Goal: Information Seeking & Learning: Learn about a topic

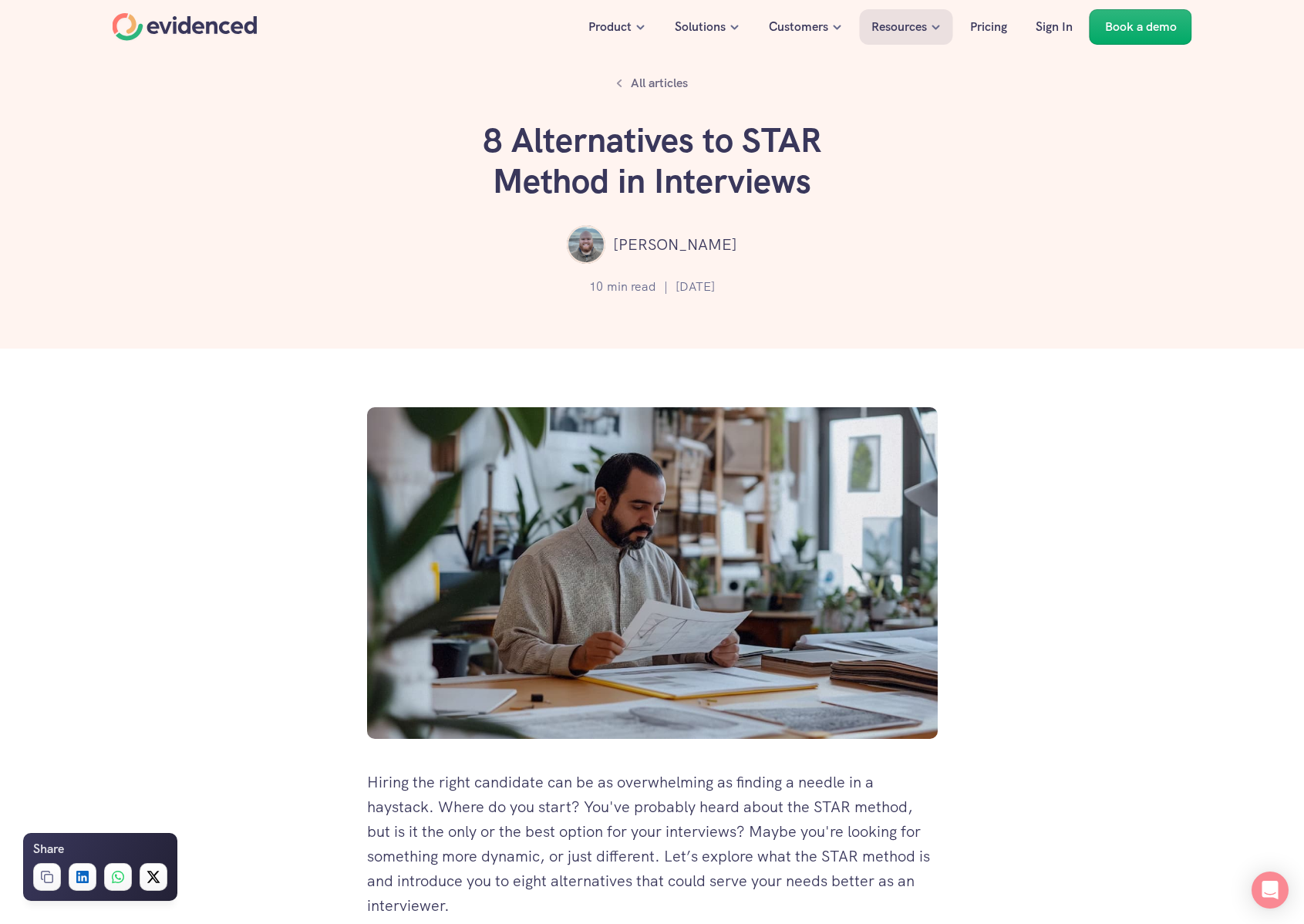
drag, startPoint x: 493, startPoint y: 141, endPoint x: 737, endPoint y: 144, distance: 244.0
click at [737, 144] on h1 "8 Alternatives to STAR Method in Interviews" at bounding box center [652, 161] width 463 height 82
drag, startPoint x: 737, startPoint y: 144, endPoint x: 633, endPoint y: 148, distance: 104.1
click at [634, 148] on h1 "8 Alternatives to STAR Method in Interviews" at bounding box center [652, 161] width 463 height 82
drag, startPoint x: 631, startPoint y: 153, endPoint x: 560, endPoint y: 192, distance: 81.0
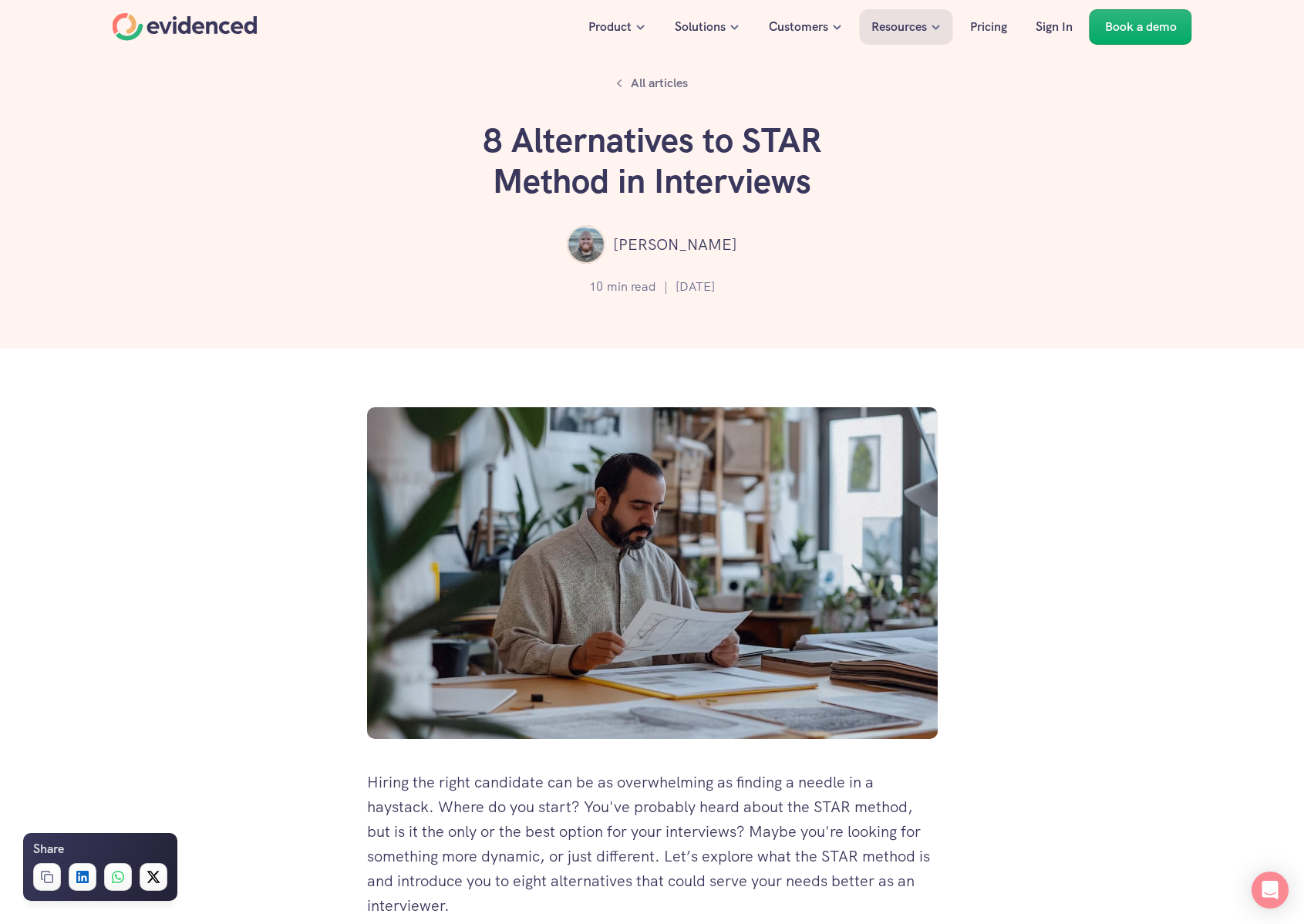
click at [560, 192] on h1 "8 Alternatives to STAR Method in Interviews" at bounding box center [652, 161] width 463 height 82
drag, startPoint x: 560, startPoint y: 192, endPoint x: 644, endPoint y: 198, distance: 84.2
click at [644, 198] on h1 "8 Alternatives to STAR Method in Interviews" at bounding box center [652, 161] width 463 height 82
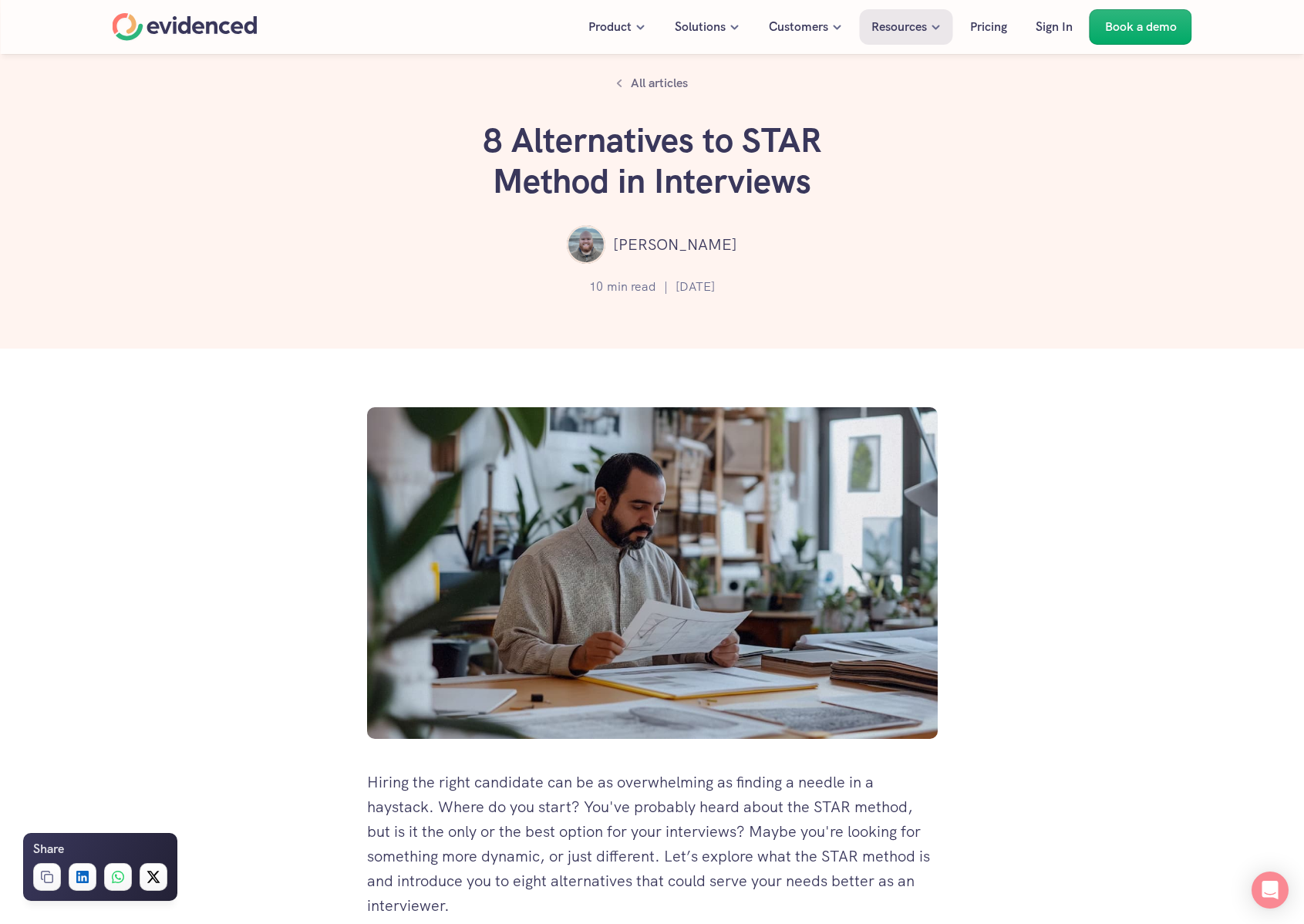
scroll to position [427, 0]
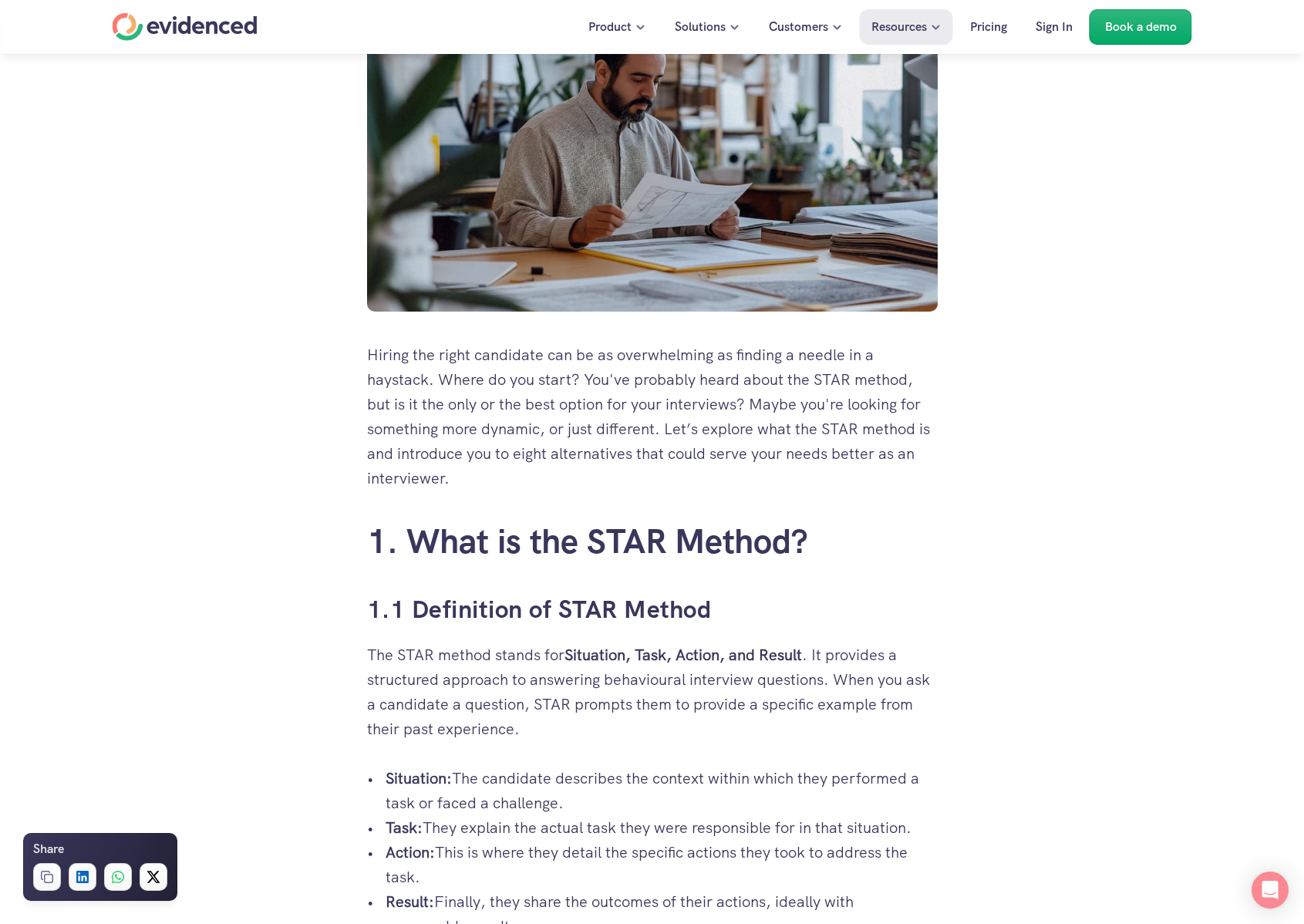
drag, startPoint x: 610, startPoint y: 391, endPoint x: 637, endPoint y: 480, distance: 93.0
click at [637, 478] on p "Hiring the right candidate can be as overwhelming as finding a needle in a hays…" at bounding box center [652, 417] width 571 height 148
drag, startPoint x: 537, startPoint y: 703, endPoint x: 522, endPoint y: 692, distance: 18.6
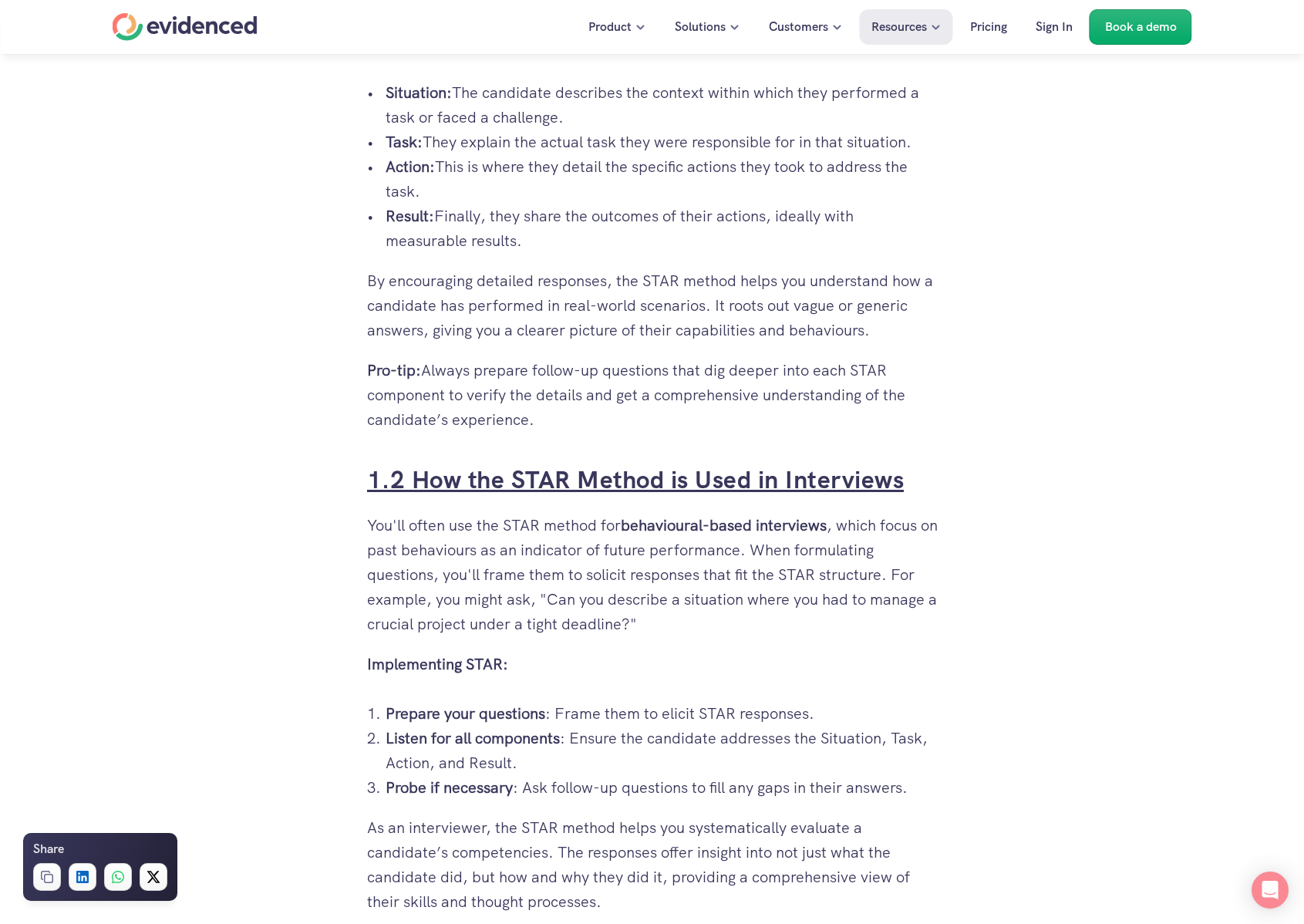
scroll to position [1192, 0]
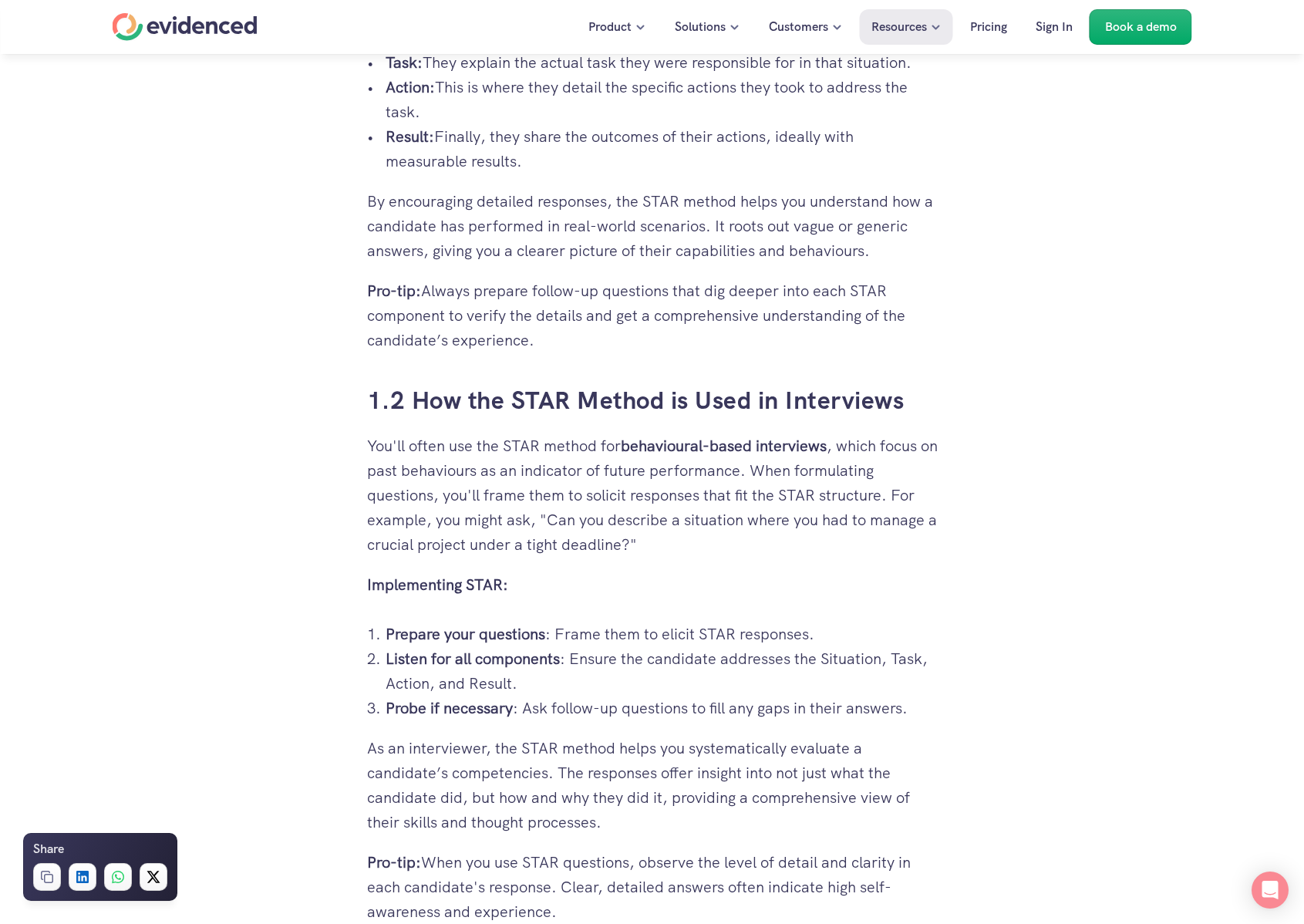
drag, startPoint x: 405, startPoint y: 447, endPoint x: 852, endPoint y: 442, distance: 447.0
click at [828, 440] on p "You'll often use the STAR method for behavioural-based interviews , which focus…" at bounding box center [652, 495] width 571 height 123
drag, startPoint x: 889, startPoint y: 443, endPoint x: 898, endPoint y: 469, distance: 27.5
click at [898, 469] on p "You'll often use the STAR method for behavioural-based interviews , which focus…" at bounding box center [652, 495] width 571 height 123
drag, startPoint x: 869, startPoint y: 484, endPoint x: 453, endPoint y: 511, distance: 416.9
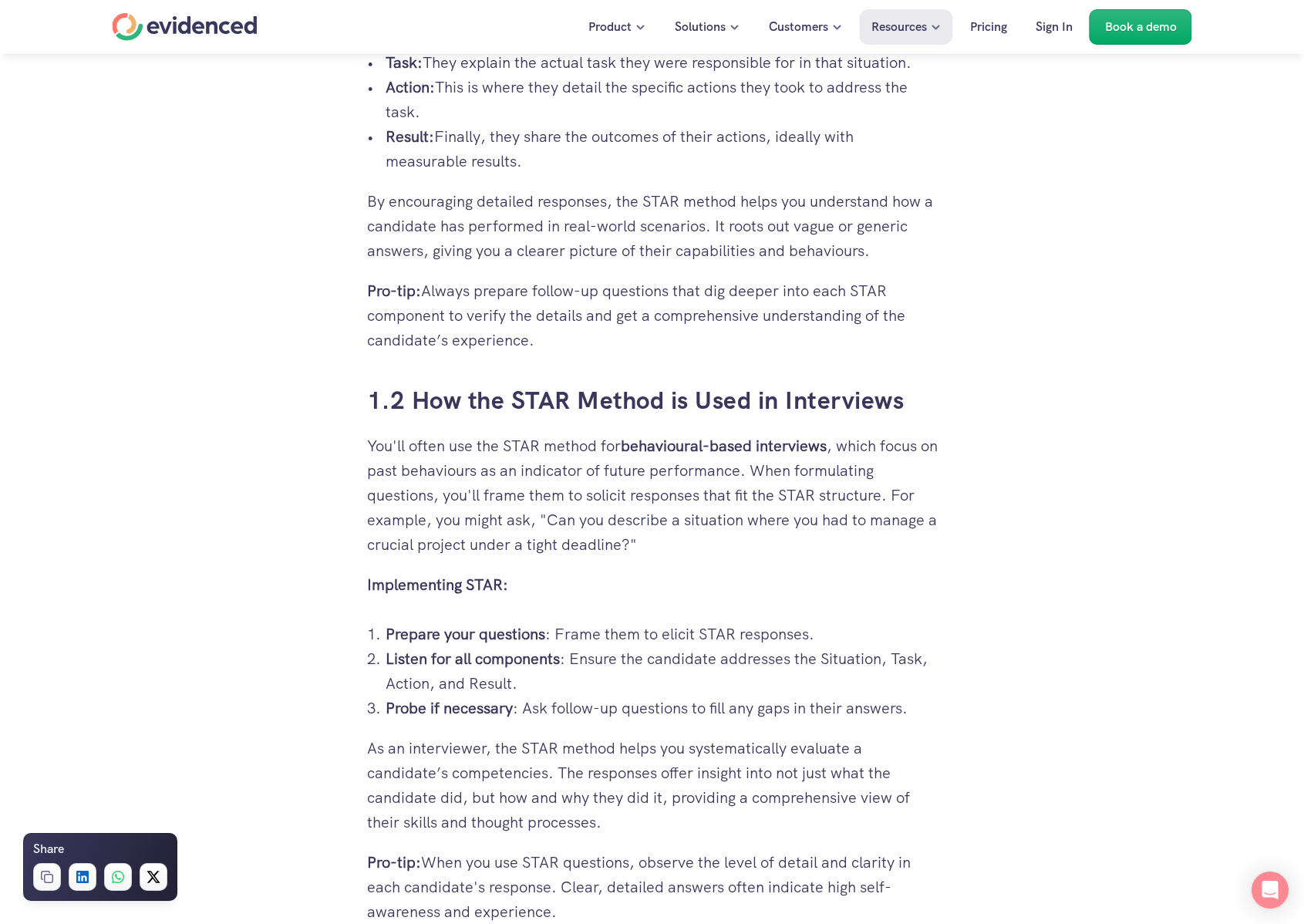
click at [461, 511] on p "You'll often use the STAR method for behavioural-based interviews , which focus…" at bounding box center [652, 495] width 571 height 123
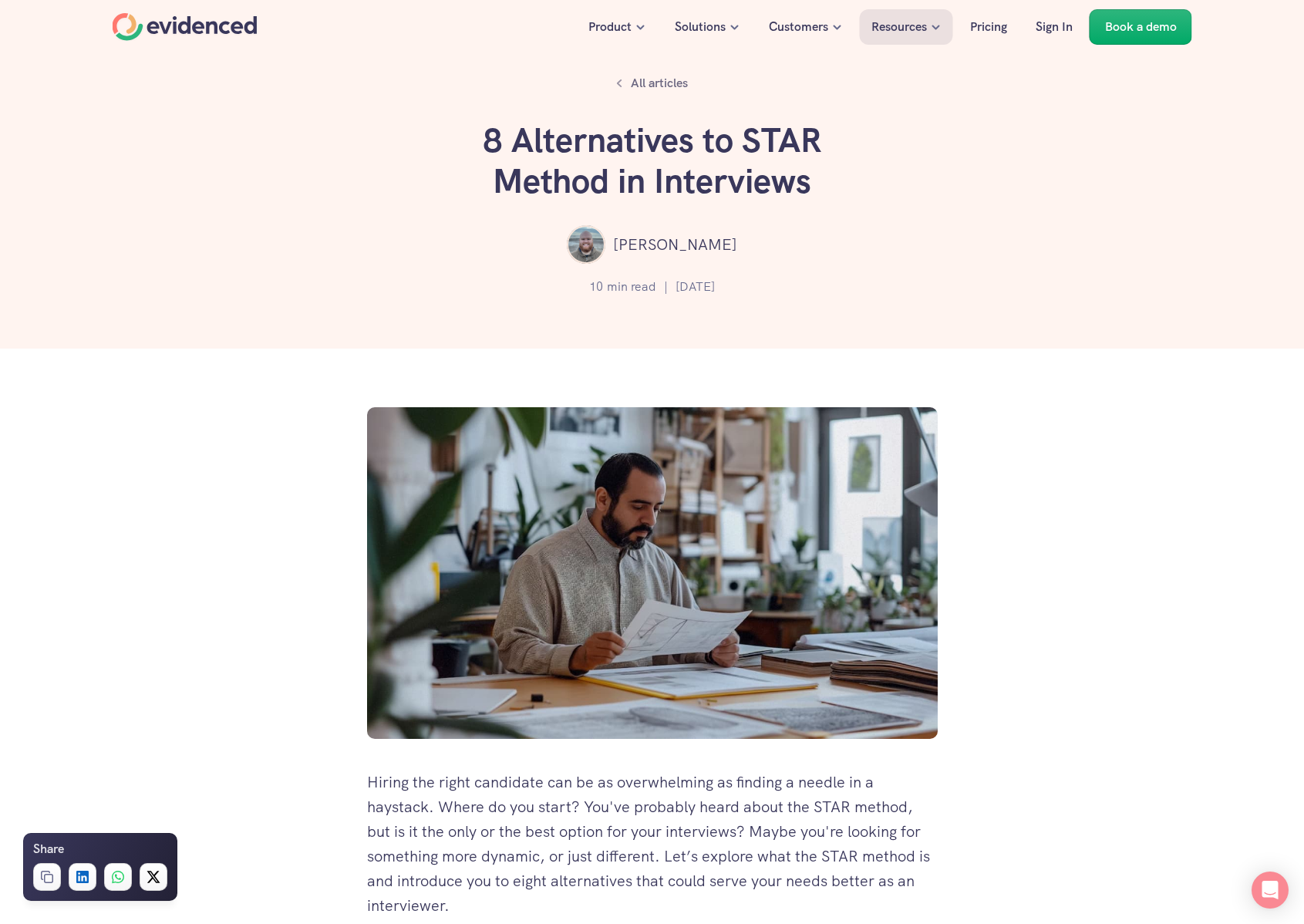
scroll to position [574, 0]
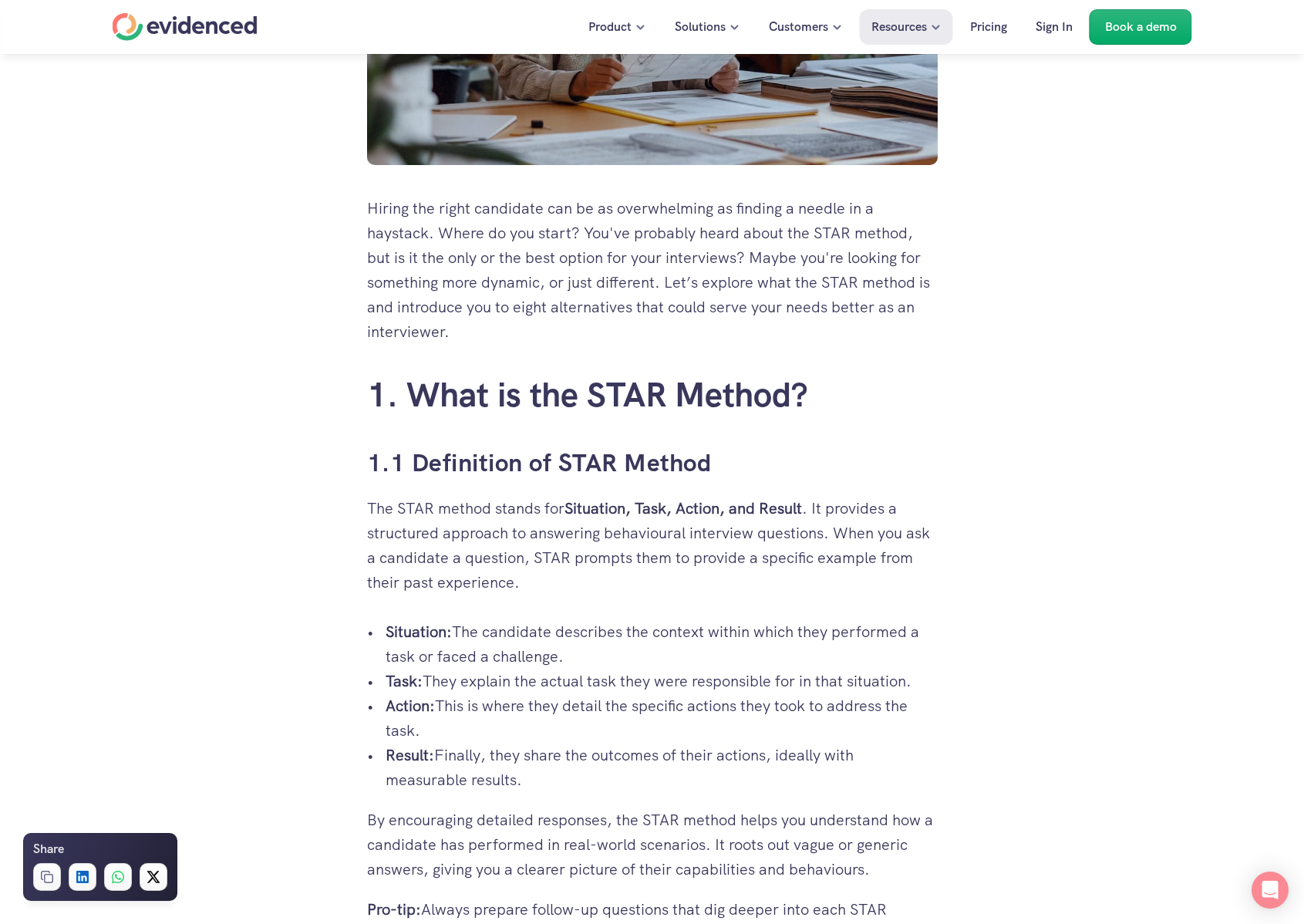
drag, startPoint x: 510, startPoint y: 489, endPoint x: 574, endPoint y: 572, distance: 104.8
drag, startPoint x: 580, startPoint y: 591, endPoint x: 636, endPoint y: 688, distance: 112.0
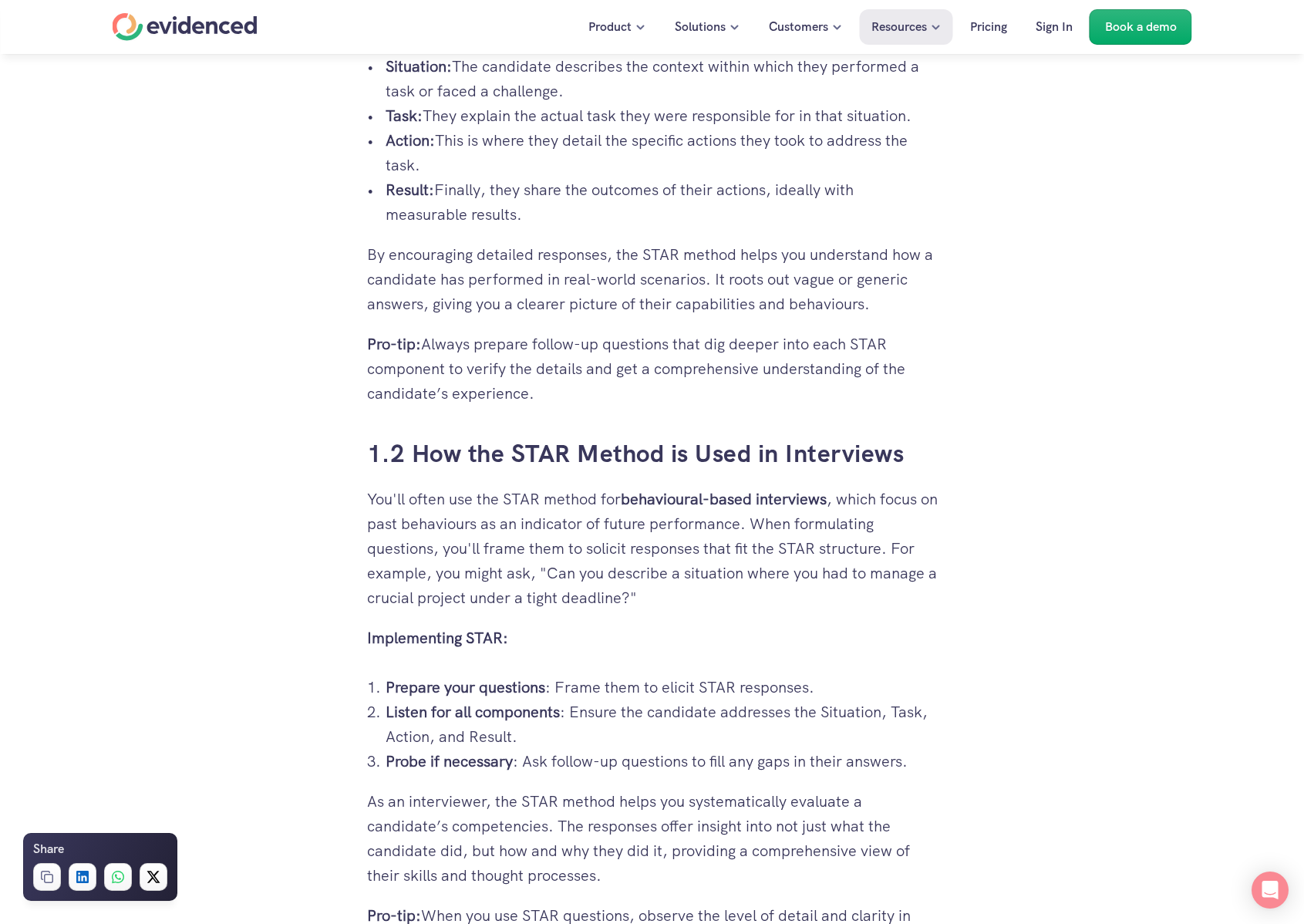
drag, startPoint x: 501, startPoint y: 302, endPoint x: 481, endPoint y: 251, distance: 54.8
click at [481, 251] on p "By encouraging detailed responses, the STAR method helps you understand how a c…" at bounding box center [652, 279] width 571 height 74
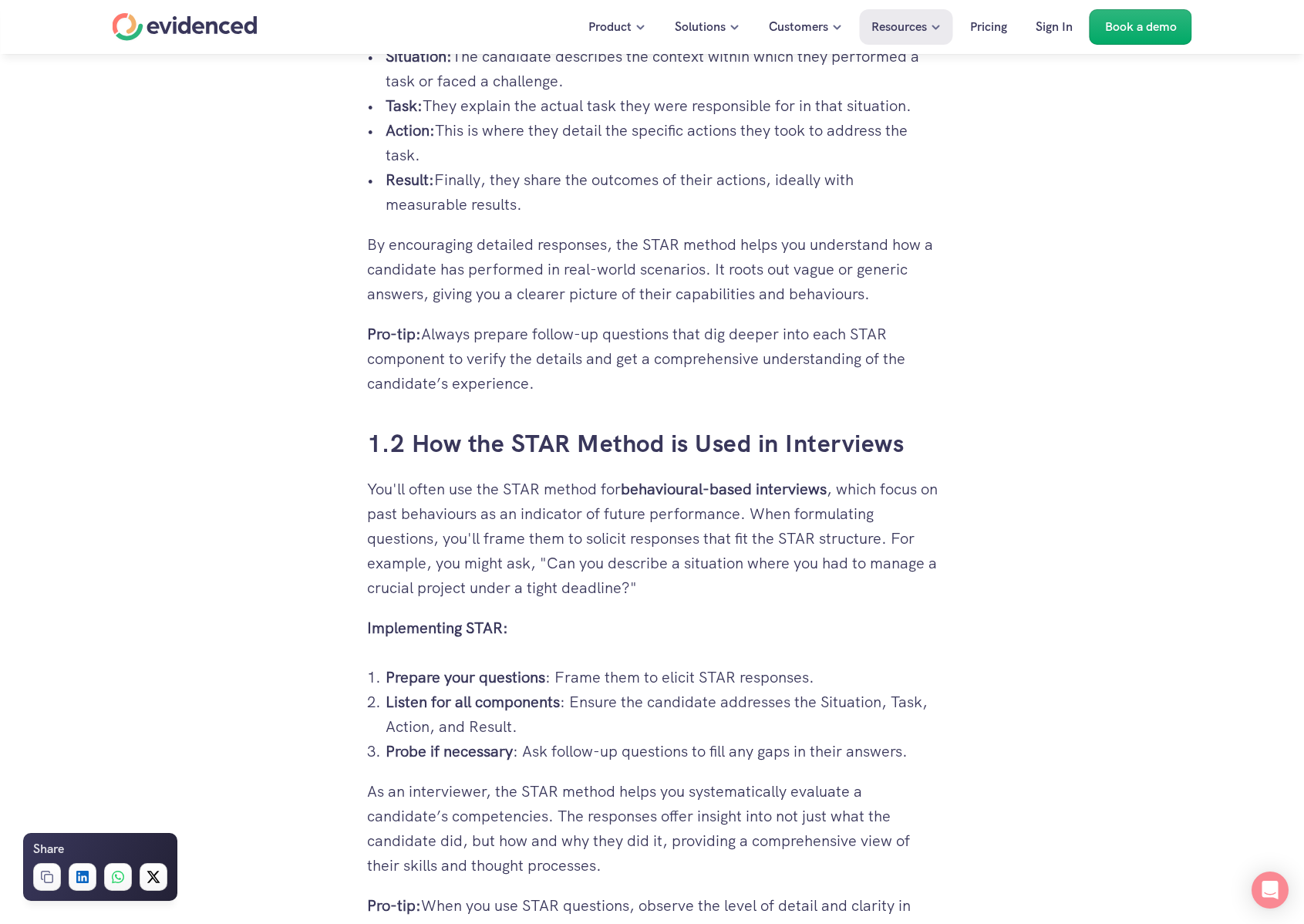
drag, startPoint x: 545, startPoint y: 489, endPoint x: 607, endPoint y: 615, distance: 140.4
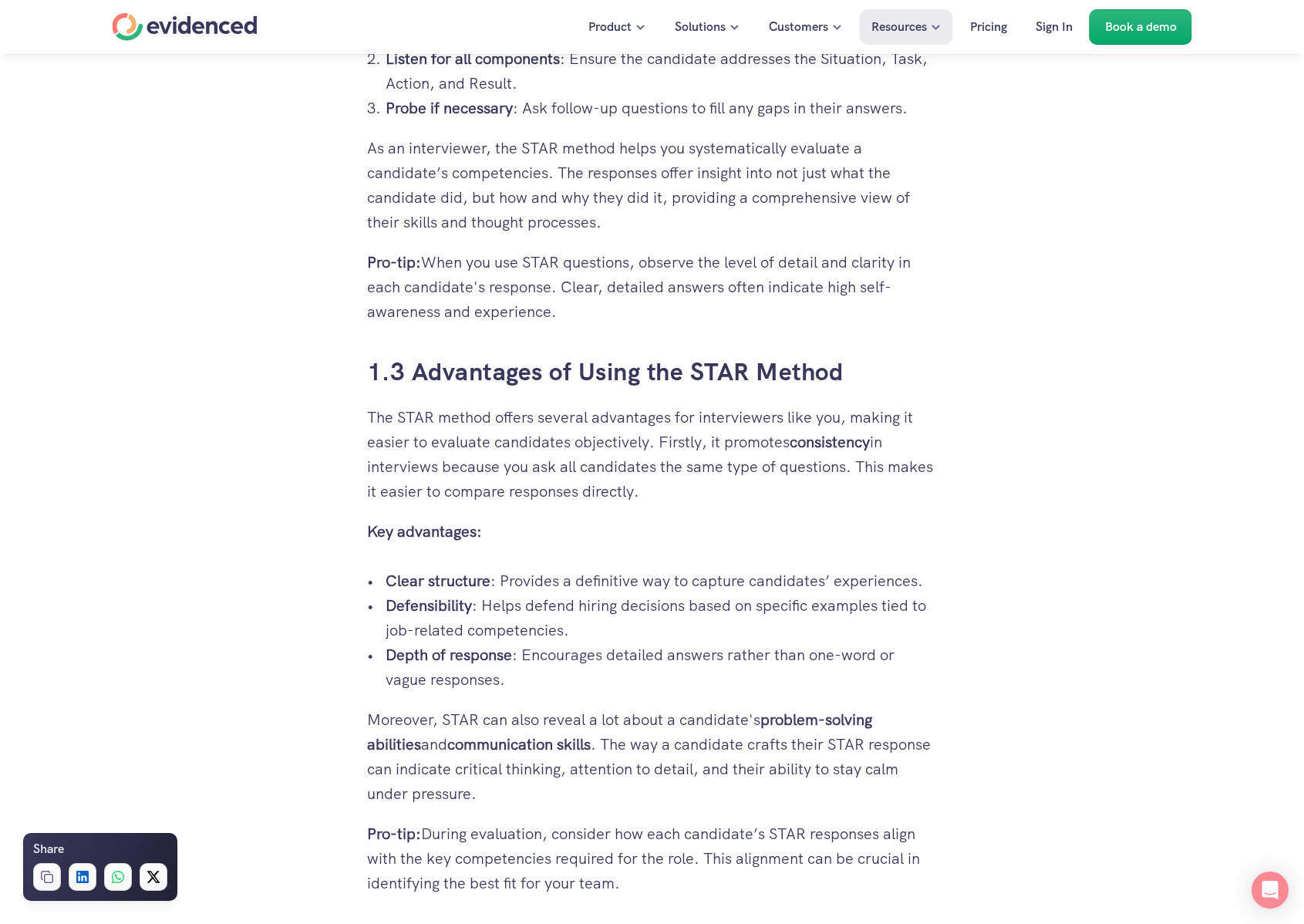
scroll to position [2030, 0]
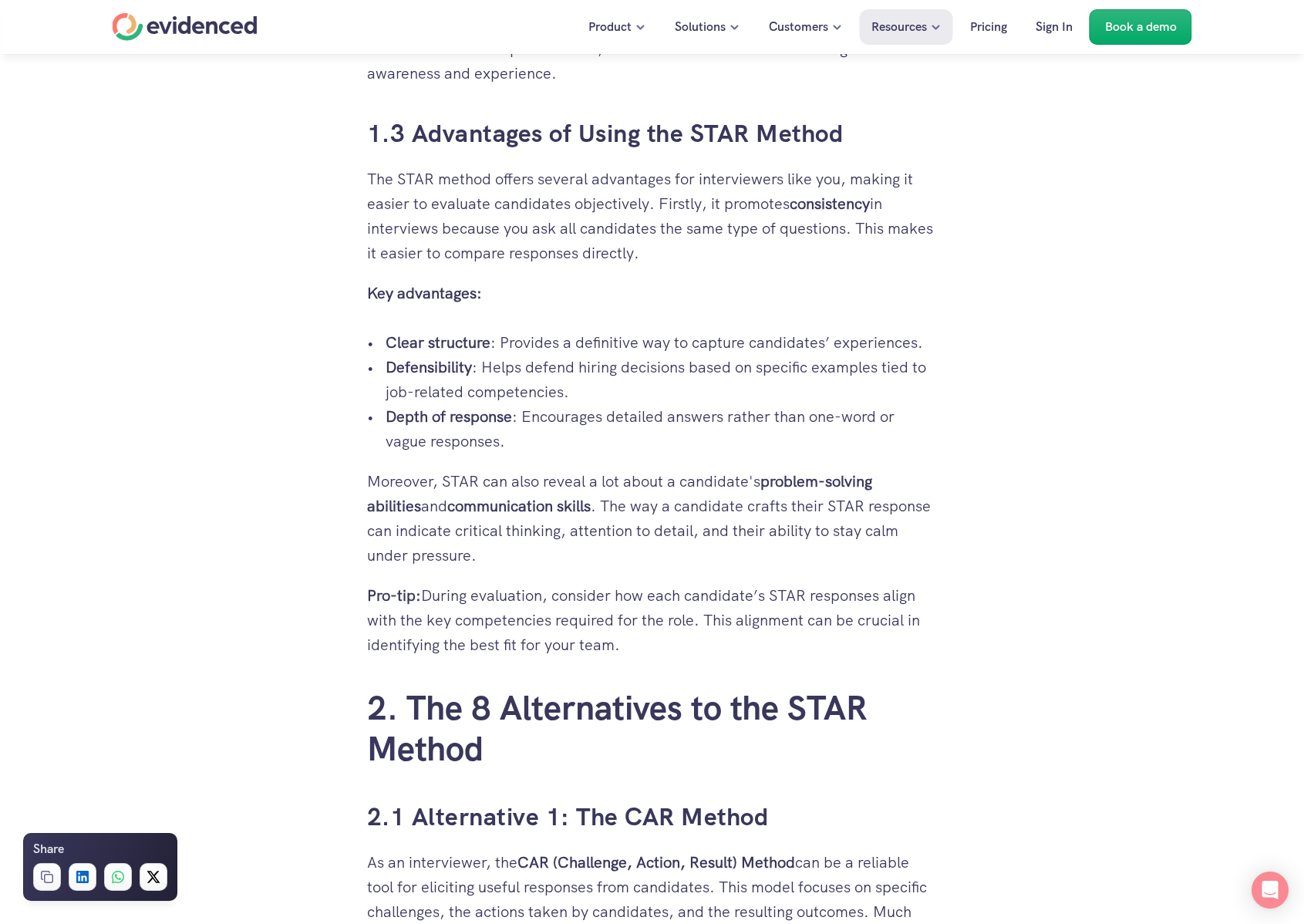
drag, startPoint x: 525, startPoint y: 212, endPoint x: 609, endPoint y: 416, distance: 220.6
drag, startPoint x: 611, startPoint y: 421, endPoint x: 649, endPoint y: 546, distance: 130.6
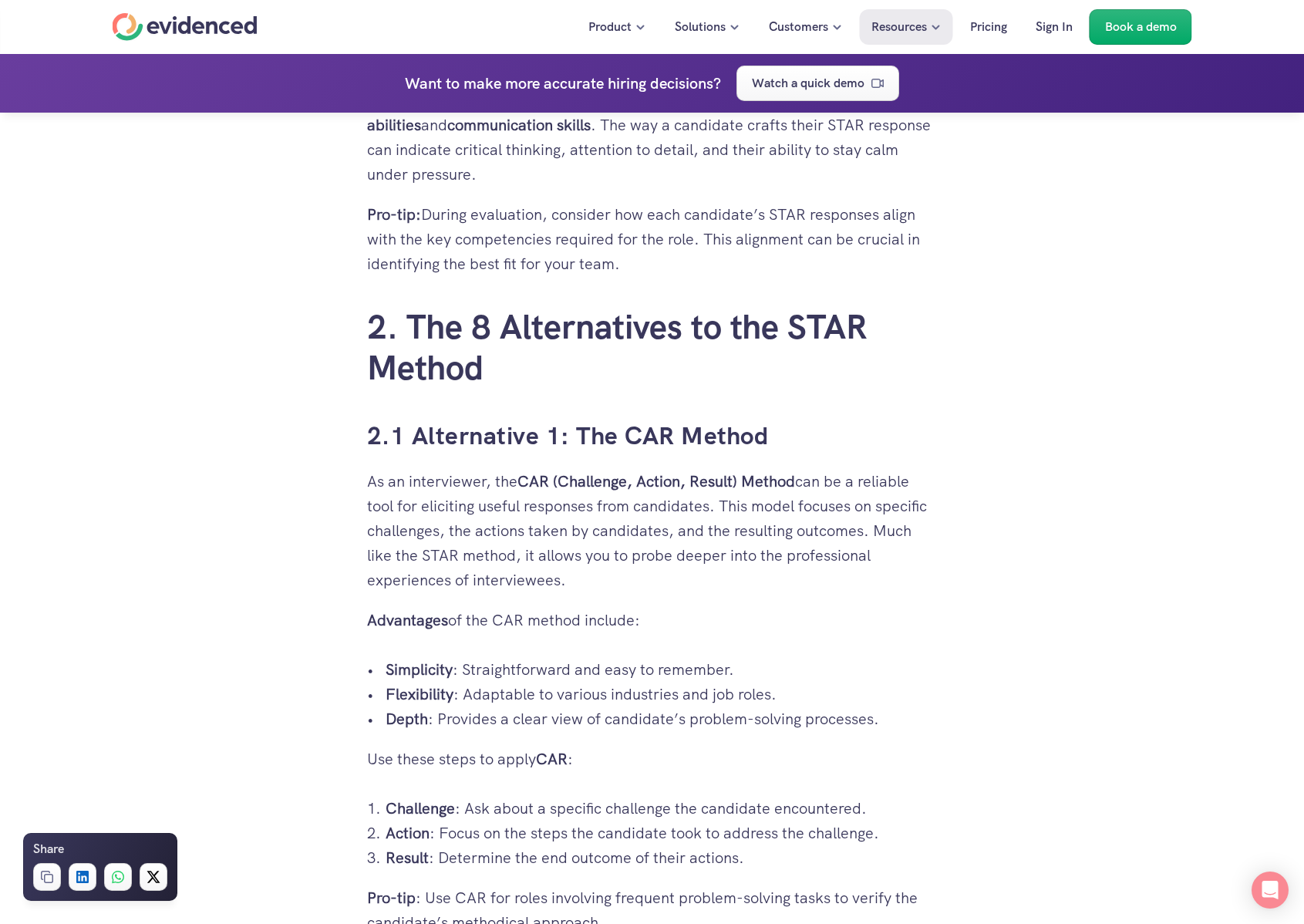
scroll to position [2490, 0]
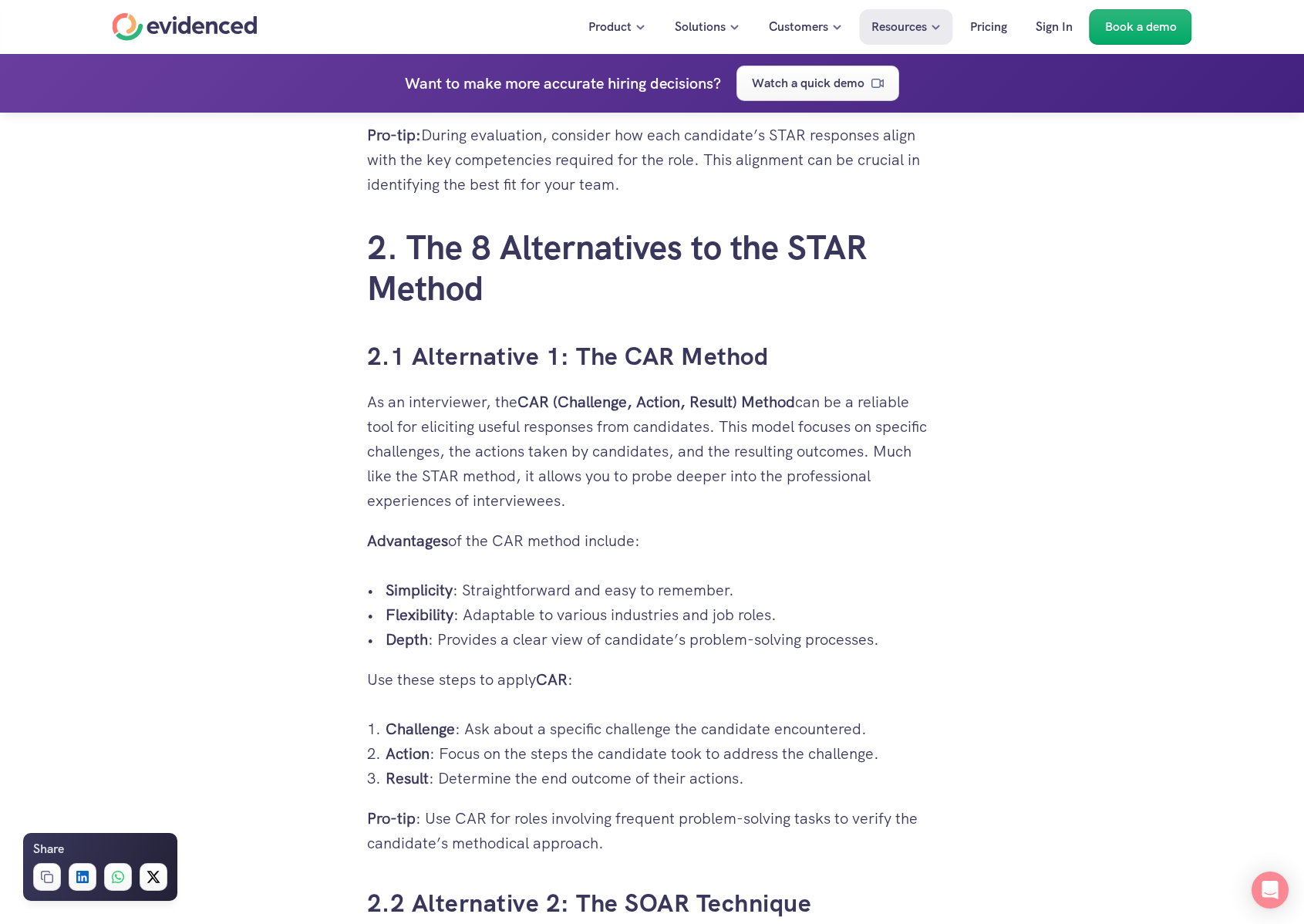
drag, startPoint x: 549, startPoint y: 427, endPoint x: 577, endPoint y: 469, distance: 50.5
click at [577, 469] on p "As an interviewer, the CAR (Challenge, Action, Result) Method can be a reliable…" at bounding box center [652, 451] width 571 height 123
click at [585, 406] on strong "CAR (Challenge, Action, Result) Method" at bounding box center [655, 401] width 277 height 20
click at [585, 407] on strong "CAR (Challenge, Action, Result) Method" at bounding box center [655, 401] width 277 height 20
click at [652, 405] on strong "CAR (Challenge, Action, Result) Method" at bounding box center [655, 401] width 277 height 20
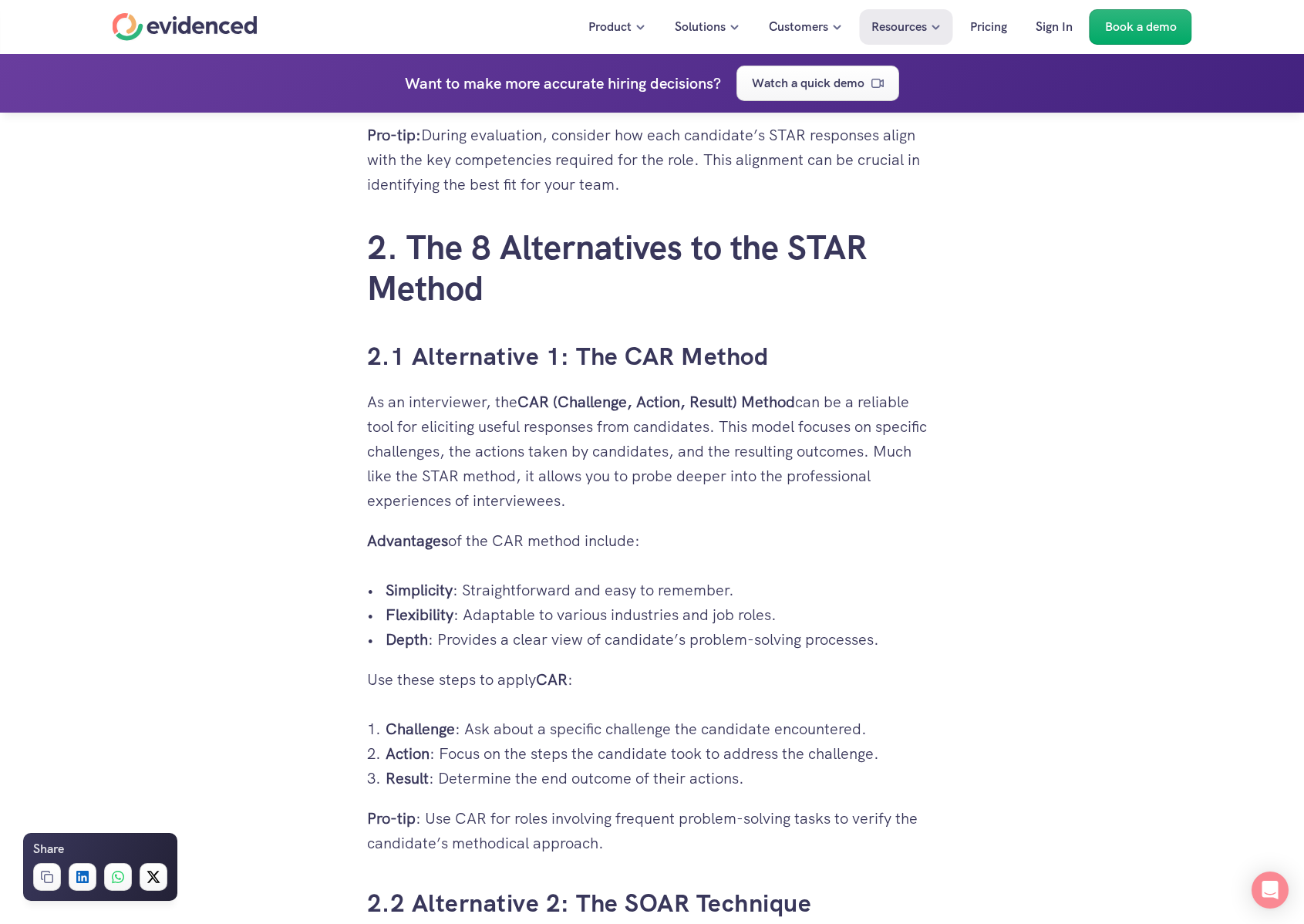
click at [652, 405] on strong "CAR (Challenge, Action, Result) Method" at bounding box center [655, 401] width 277 height 20
click at [687, 408] on strong "CAR (Challenge, Action, Result) Method" at bounding box center [655, 401] width 277 height 20
click at [688, 408] on strong "CAR (Challenge, Action, Result) Method" at bounding box center [655, 401] width 277 height 20
drag, startPoint x: 751, startPoint y: 409, endPoint x: 787, endPoint y: 514, distance: 111.0
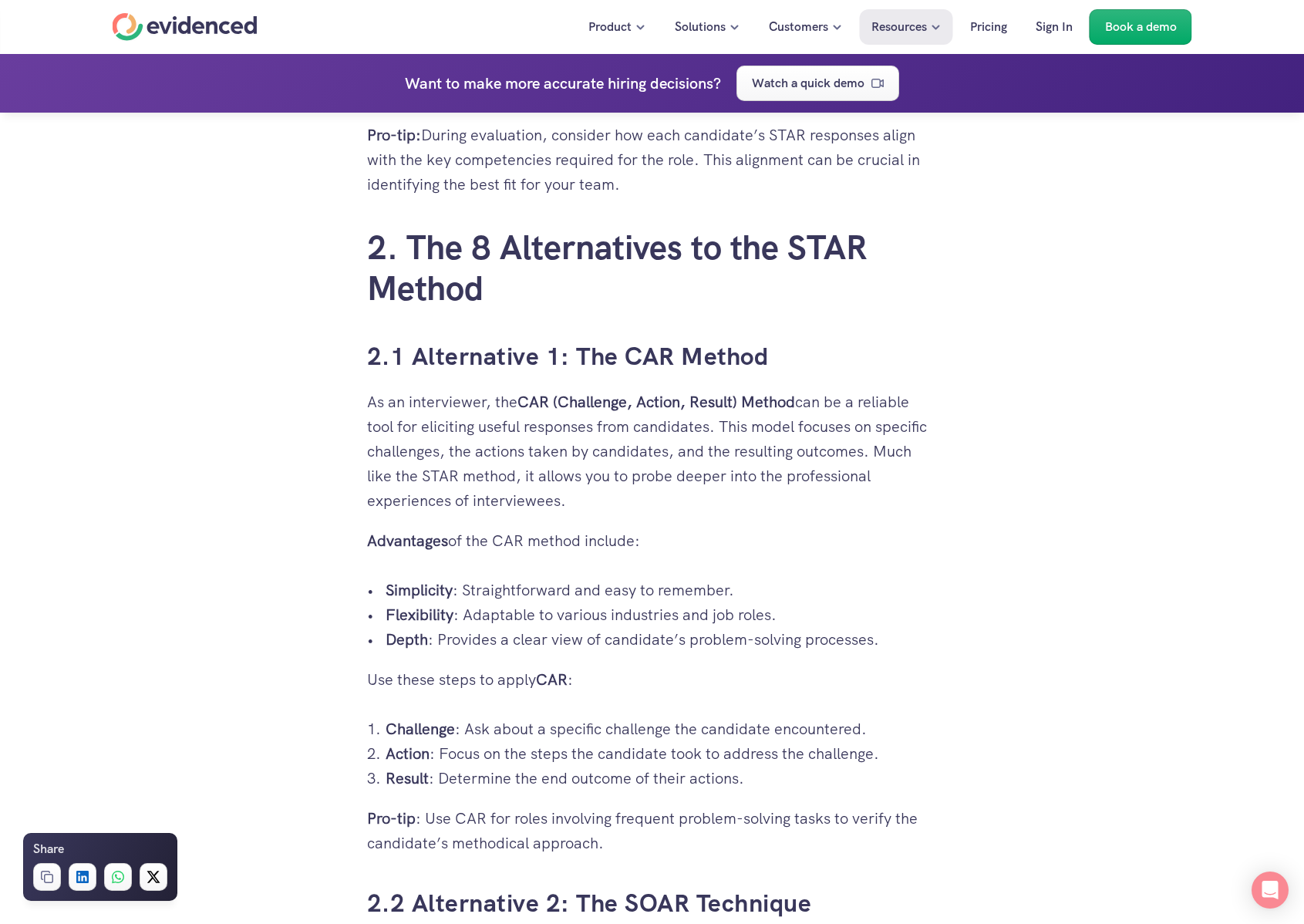
drag, startPoint x: 784, startPoint y: 599, endPoint x: 804, endPoint y: 642, distance: 47.4
click at [570, 626] on p "Flexibility : Adaptable to various industries and job roles." at bounding box center [662, 615] width 552 height 25
drag, startPoint x: 468, startPoint y: 589, endPoint x: 714, endPoint y: 576, distance: 246.3
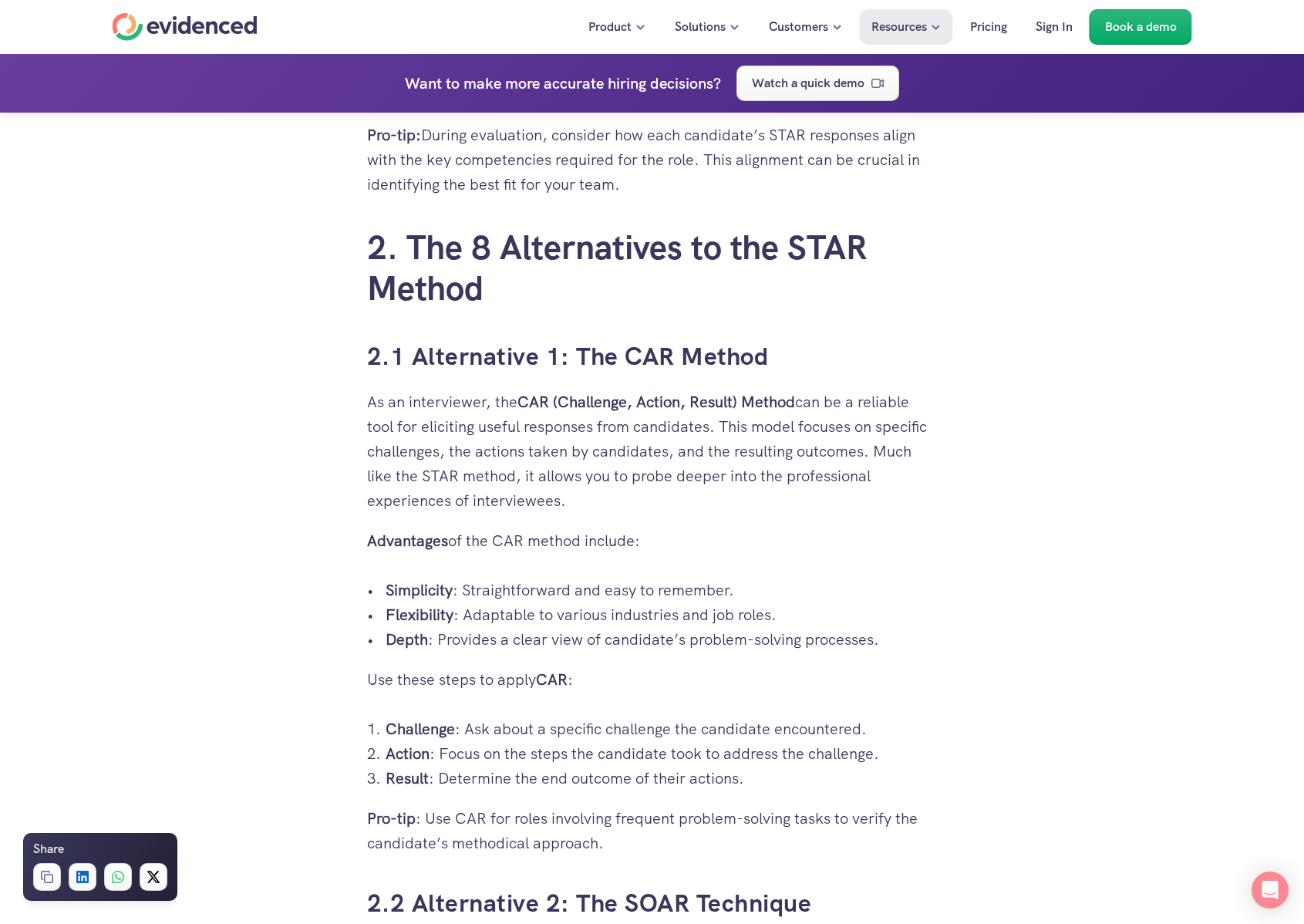
drag, startPoint x: 710, startPoint y: 591, endPoint x: 555, endPoint y: 615, distance: 156.8
click at [608, 600] on p "Simplicity : Straightforward and easy to remember." at bounding box center [662, 590] width 552 height 25
drag, startPoint x: 529, startPoint y: 607, endPoint x: 501, endPoint y: 607, distance: 28.0
click at [501, 607] on p "Flexibility : Adaptable to various industries and job roles." at bounding box center [662, 615] width 552 height 25
drag, startPoint x: 436, startPoint y: 610, endPoint x: 561, endPoint y: 611, distance: 125.0
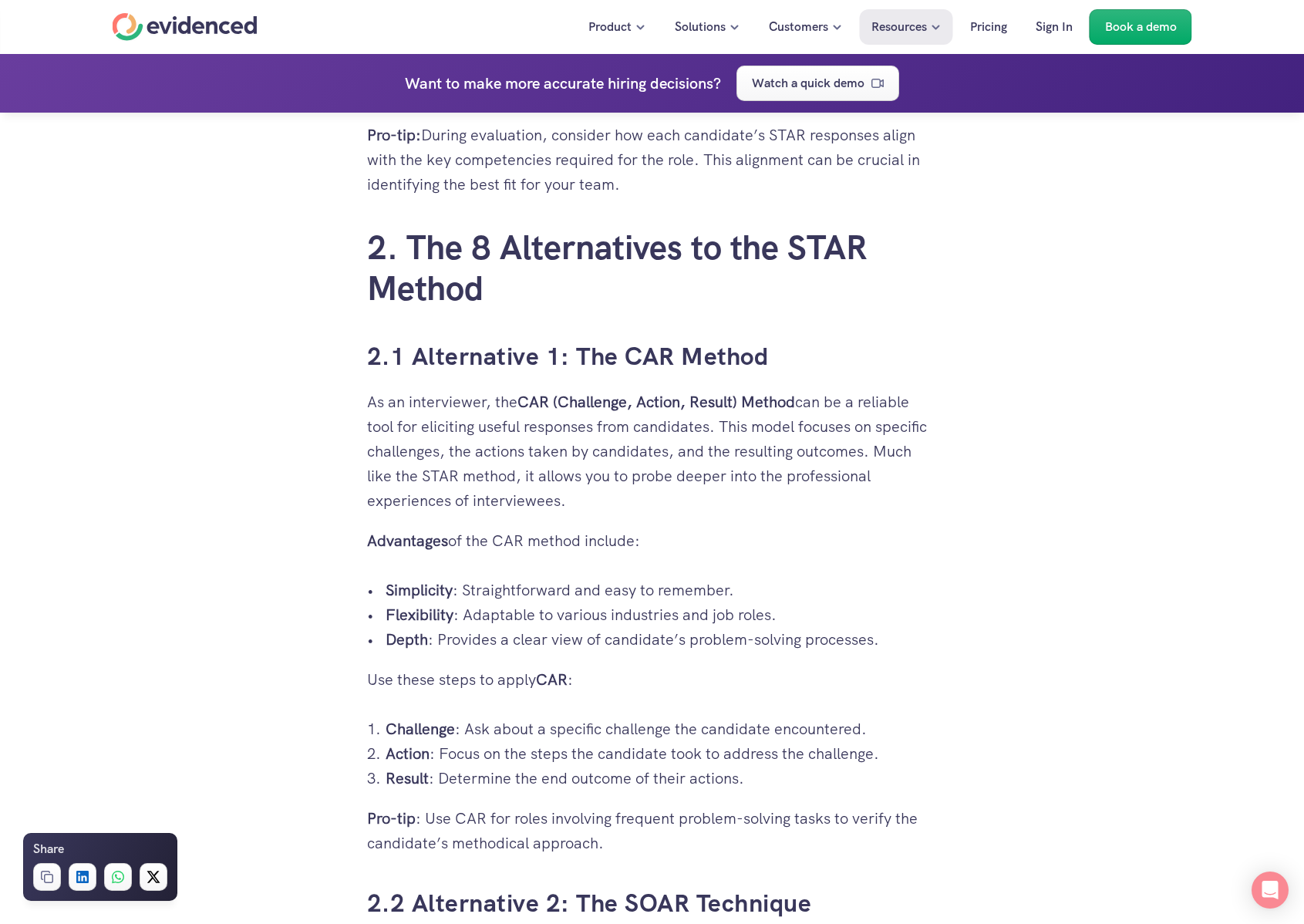
click at [561, 611] on p "Flexibility : Adaptable to various industries and job roles." at bounding box center [662, 615] width 552 height 25
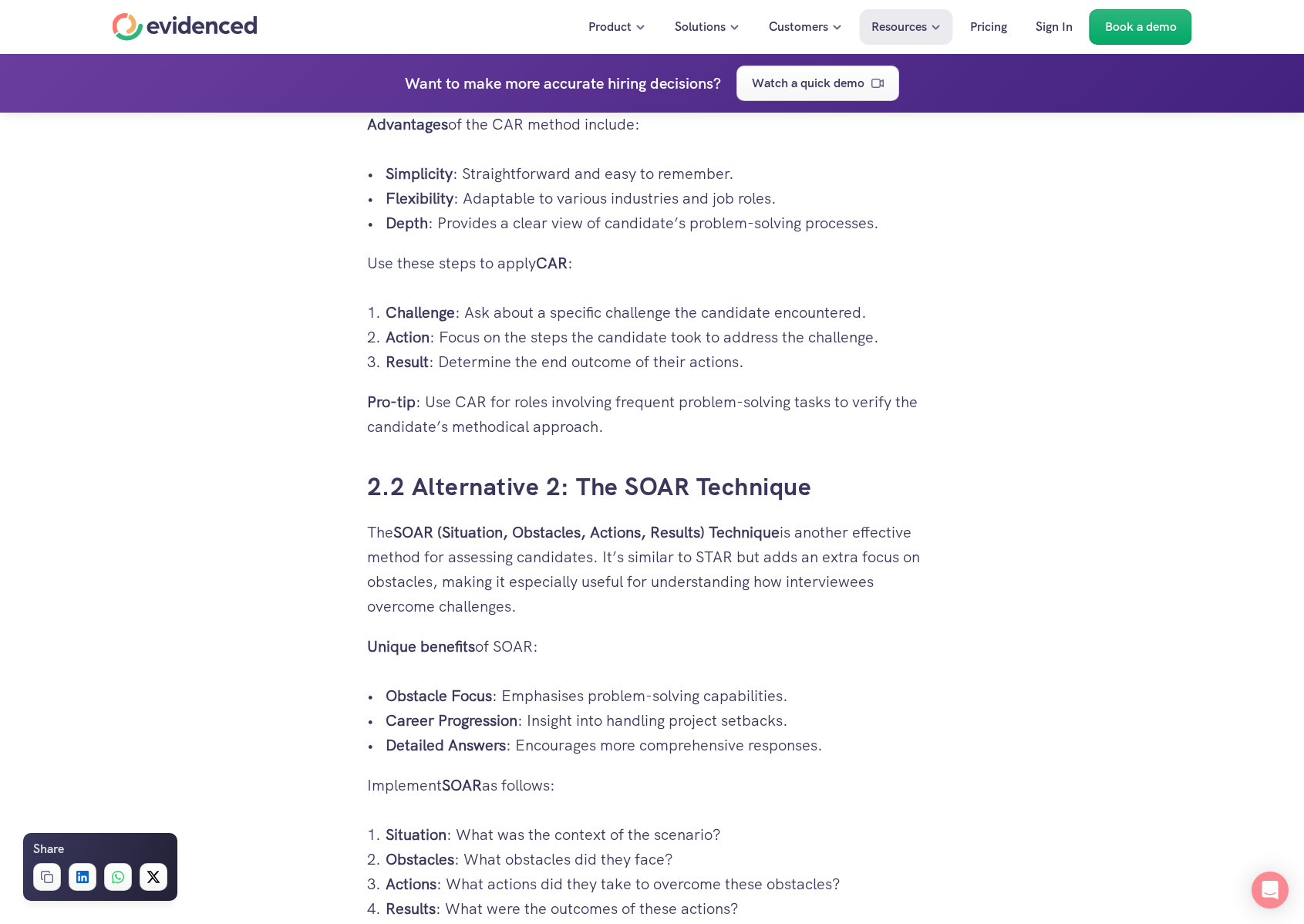
drag, startPoint x: 510, startPoint y: 306, endPoint x: 473, endPoint y: 307, distance: 37.0
click at [473, 307] on p "Challenge : Ask about a specific challenge the candidate encountered." at bounding box center [662, 313] width 552 height 25
drag, startPoint x: 481, startPoint y: 354, endPoint x: 498, endPoint y: 403, distance: 51.9
drag, startPoint x: 488, startPoint y: 405, endPoint x: 913, endPoint y: 394, distance: 425.1
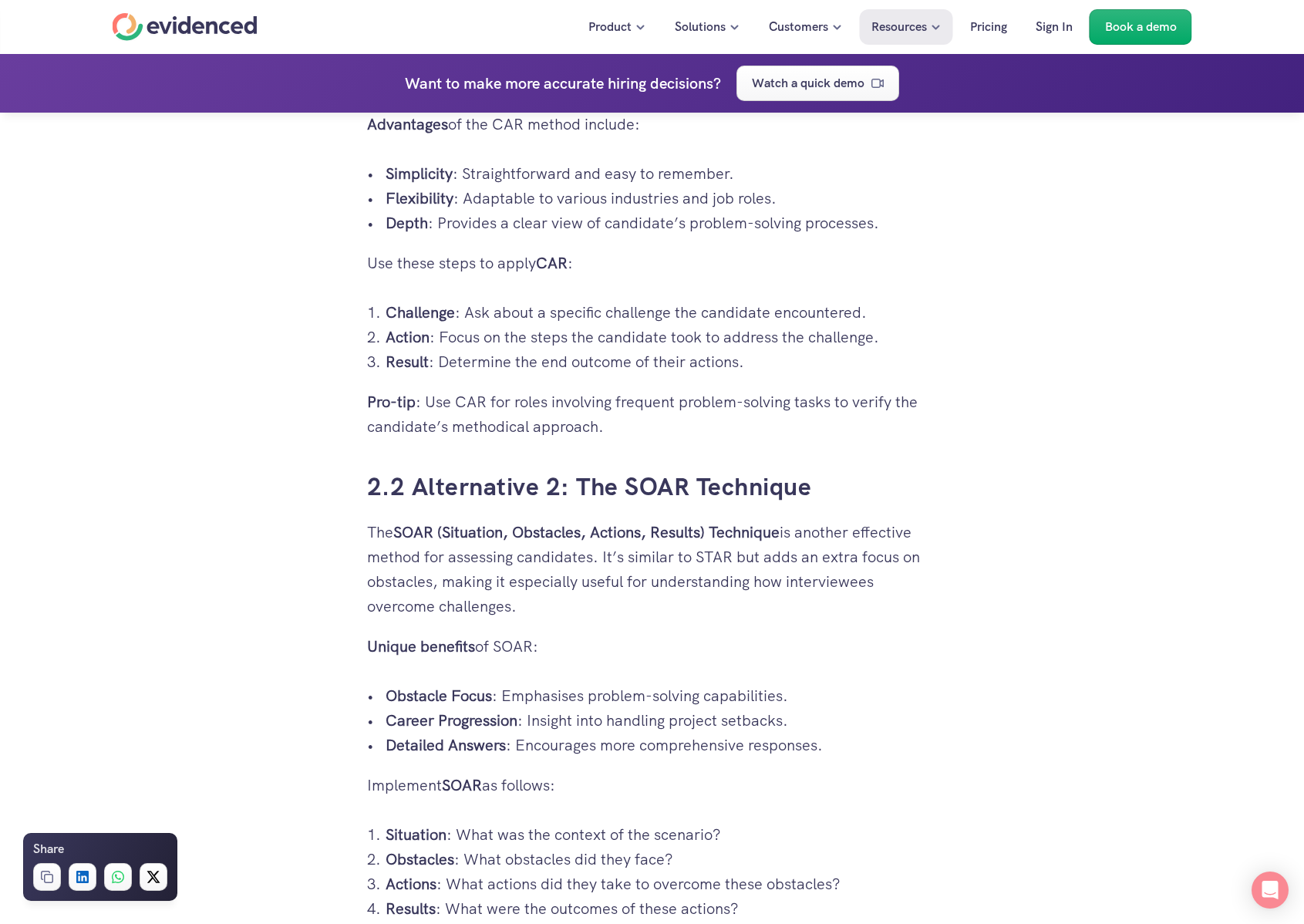
drag, startPoint x: 915, startPoint y: 402, endPoint x: 708, endPoint y: 398, distance: 207.0
click at [708, 398] on p "Pro-tip : Use CAR for roles involving frequent problem-solving tasks to verify …" at bounding box center [652, 414] width 571 height 49
drag, startPoint x: 612, startPoint y: 440, endPoint x: 366, endPoint y: 421, distance: 246.7
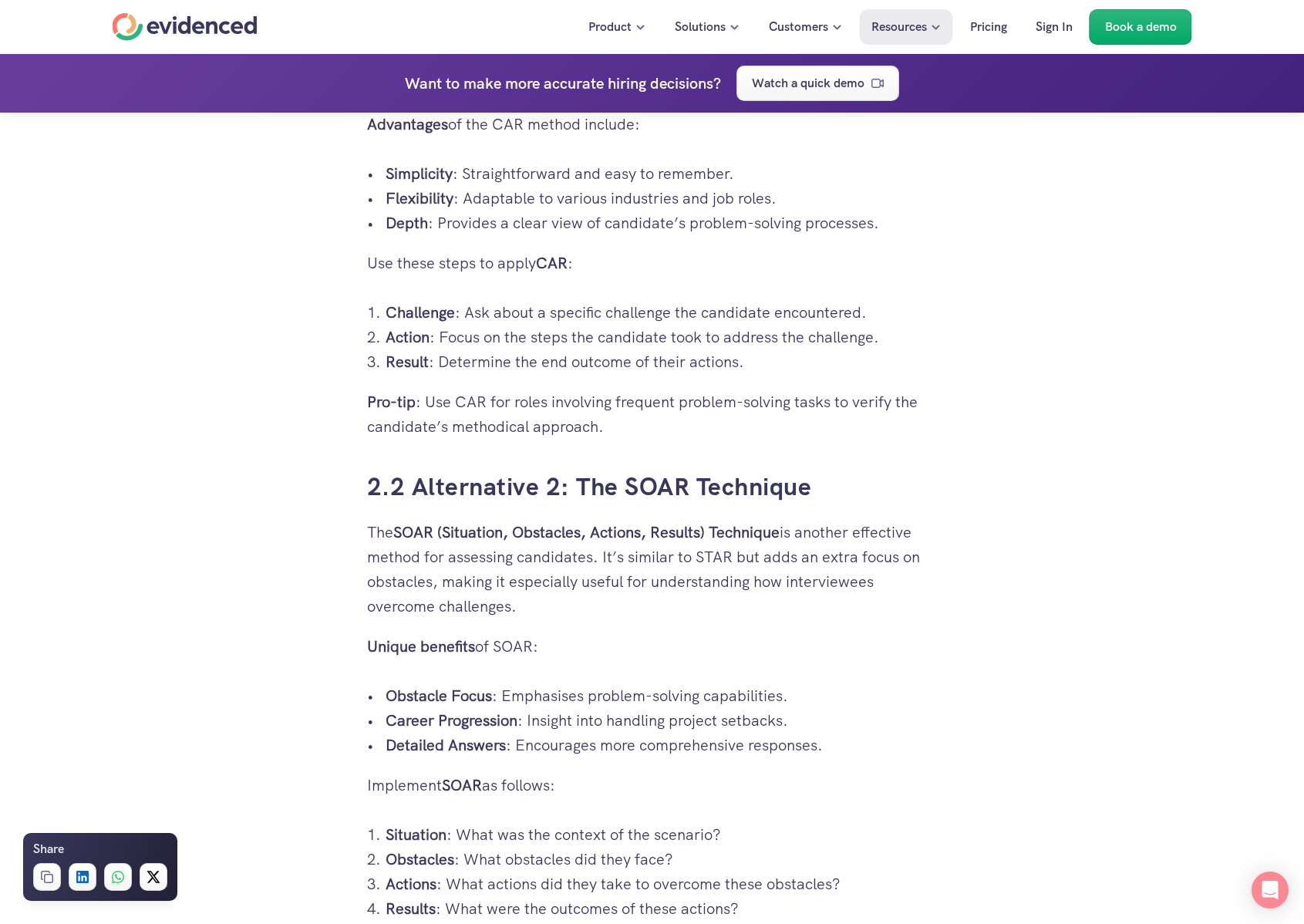
scroll to position [3047, 0]
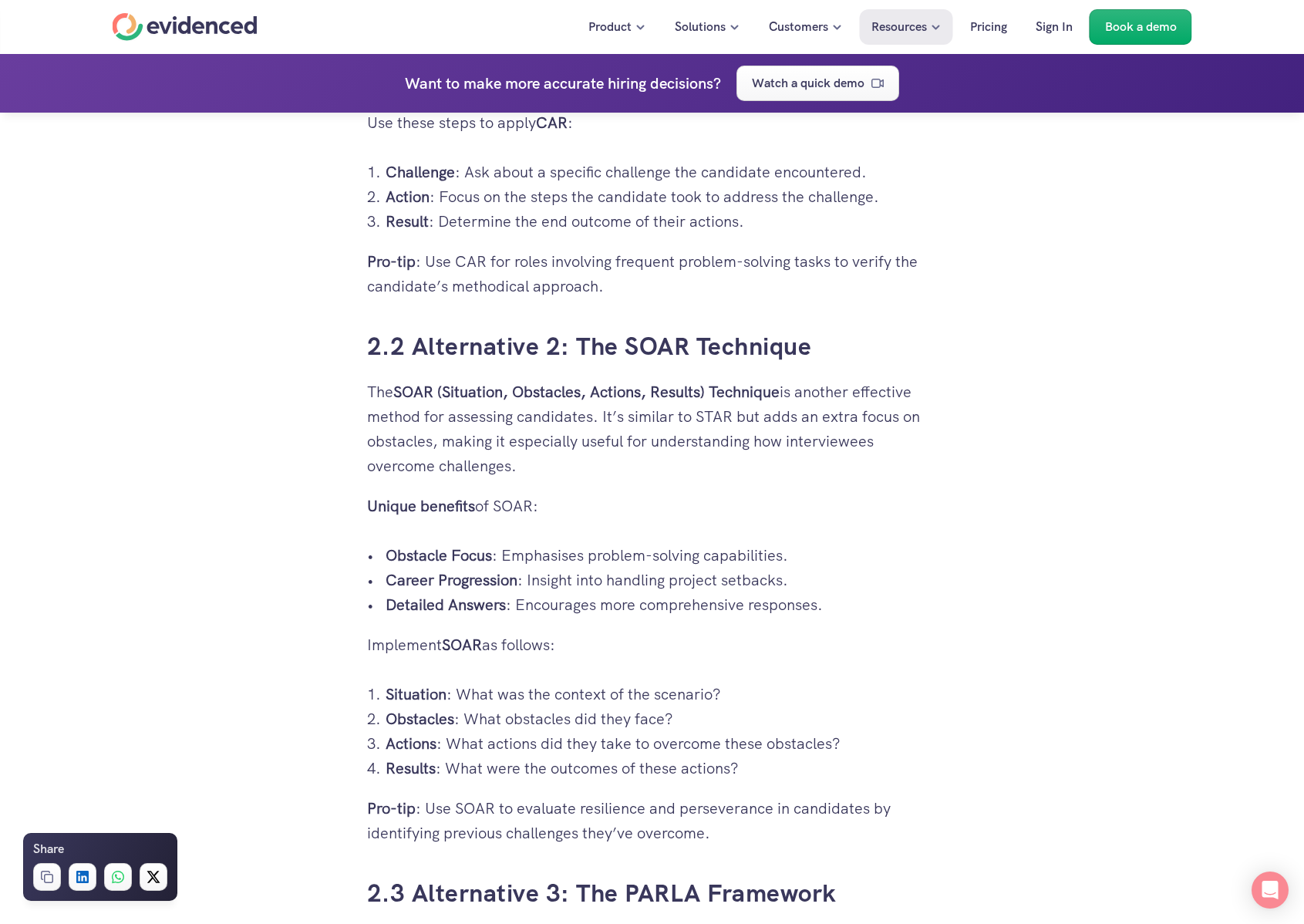
click at [386, 419] on p "The SOAR (Situation, Obstacles, Actions, Results) Technique is another effectiv…" at bounding box center [652, 428] width 571 height 99
drag, startPoint x: 529, startPoint y: 378, endPoint x: 694, endPoint y: 398, distance: 166.2
click at [681, 398] on p "The SOAR (Situation, Obstacles, Actions, Results) Technique is another effectiv…" at bounding box center [652, 428] width 571 height 99
drag, startPoint x: 742, startPoint y: 402, endPoint x: 778, endPoint y: 401, distance: 36.0
click at [765, 402] on p "The SOAR (Situation, Obstacles, Actions, Results) Technique is another effectiv…" at bounding box center [652, 428] width 571 height 99
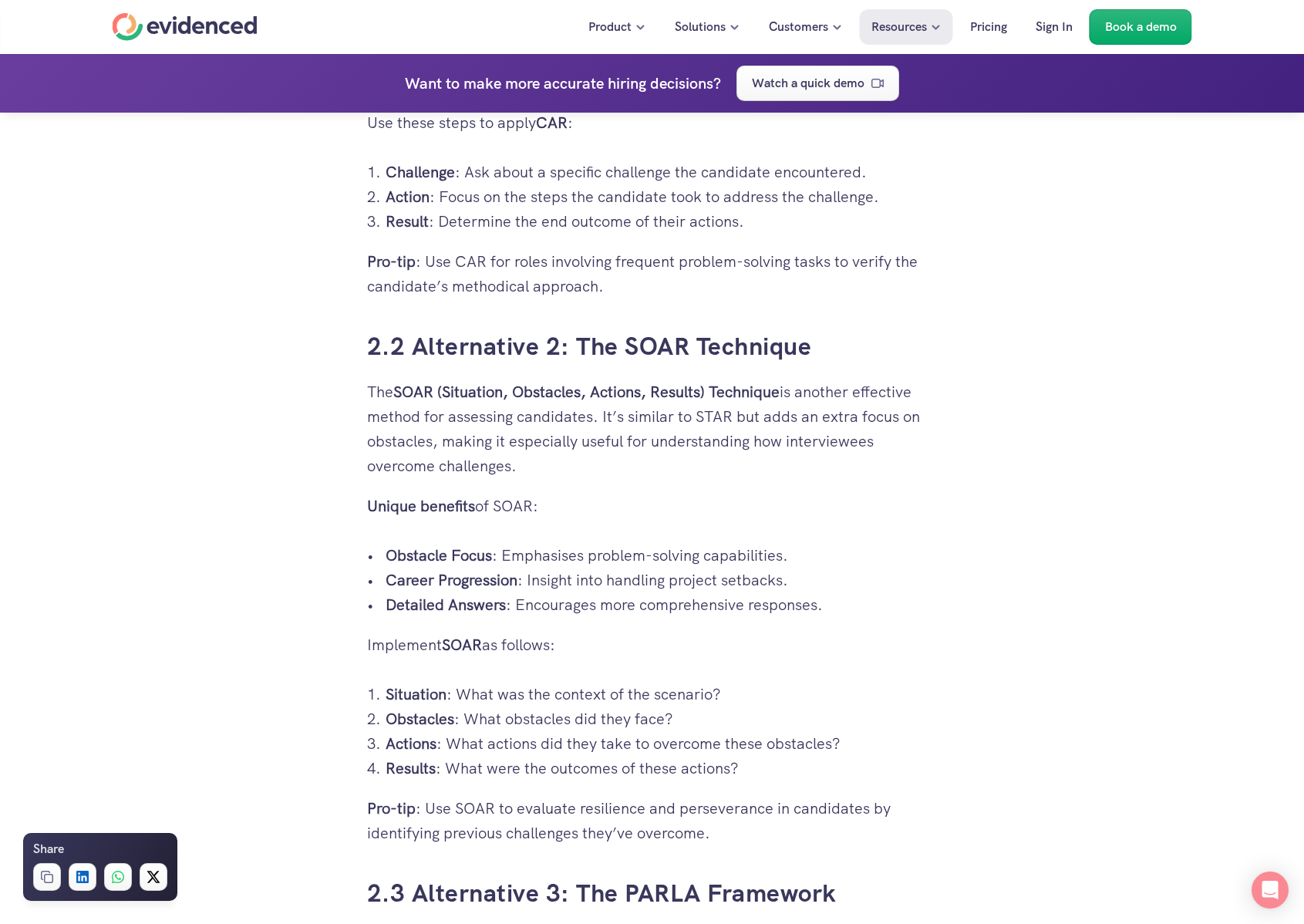
click at [792, 463] on p "The SOAR (Situation, Obstacles, Actions, Results) Technique is another effectiv…" at bounding box center [652, 428] width 571 height 99
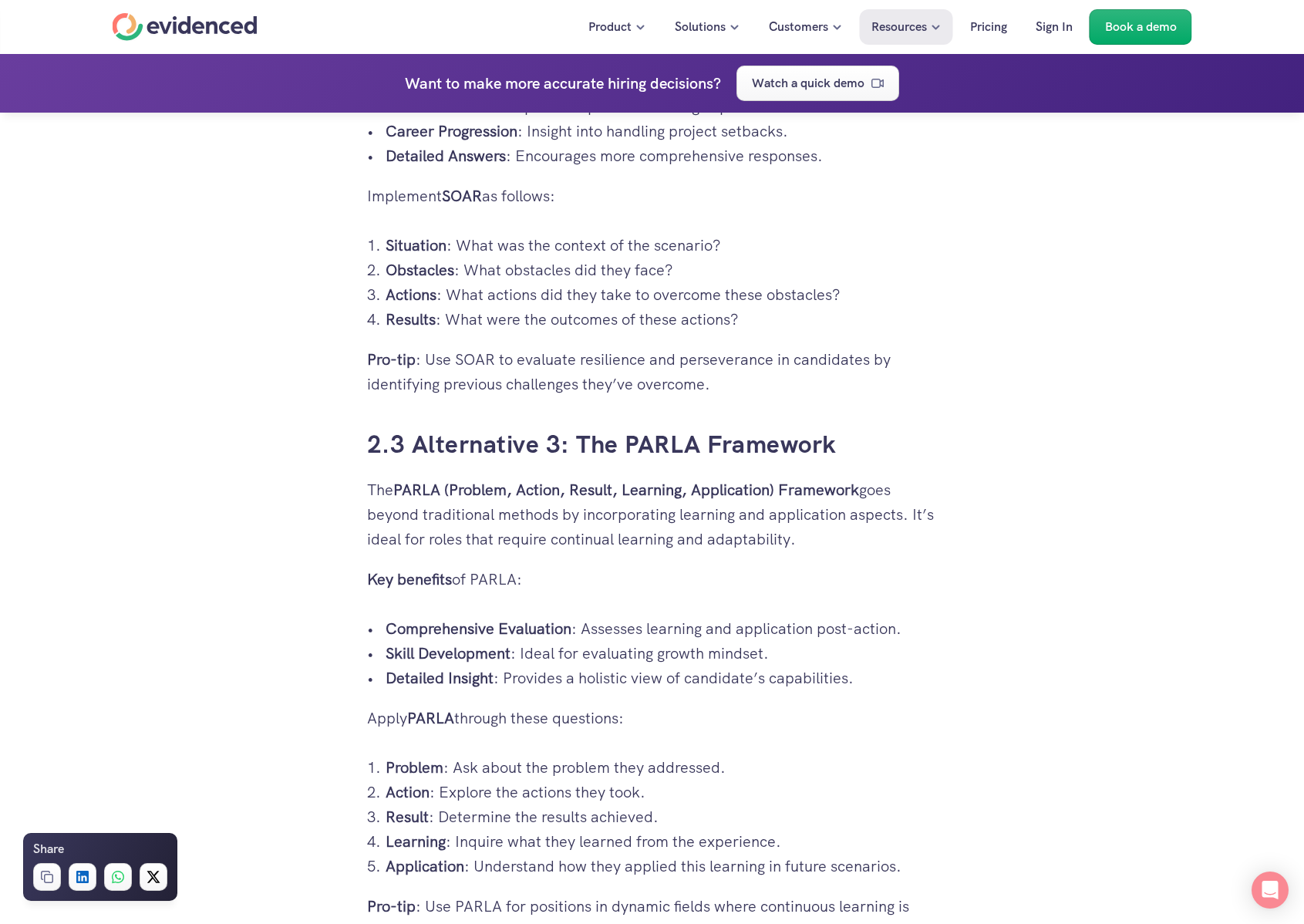
scroll to position [3575, 0]
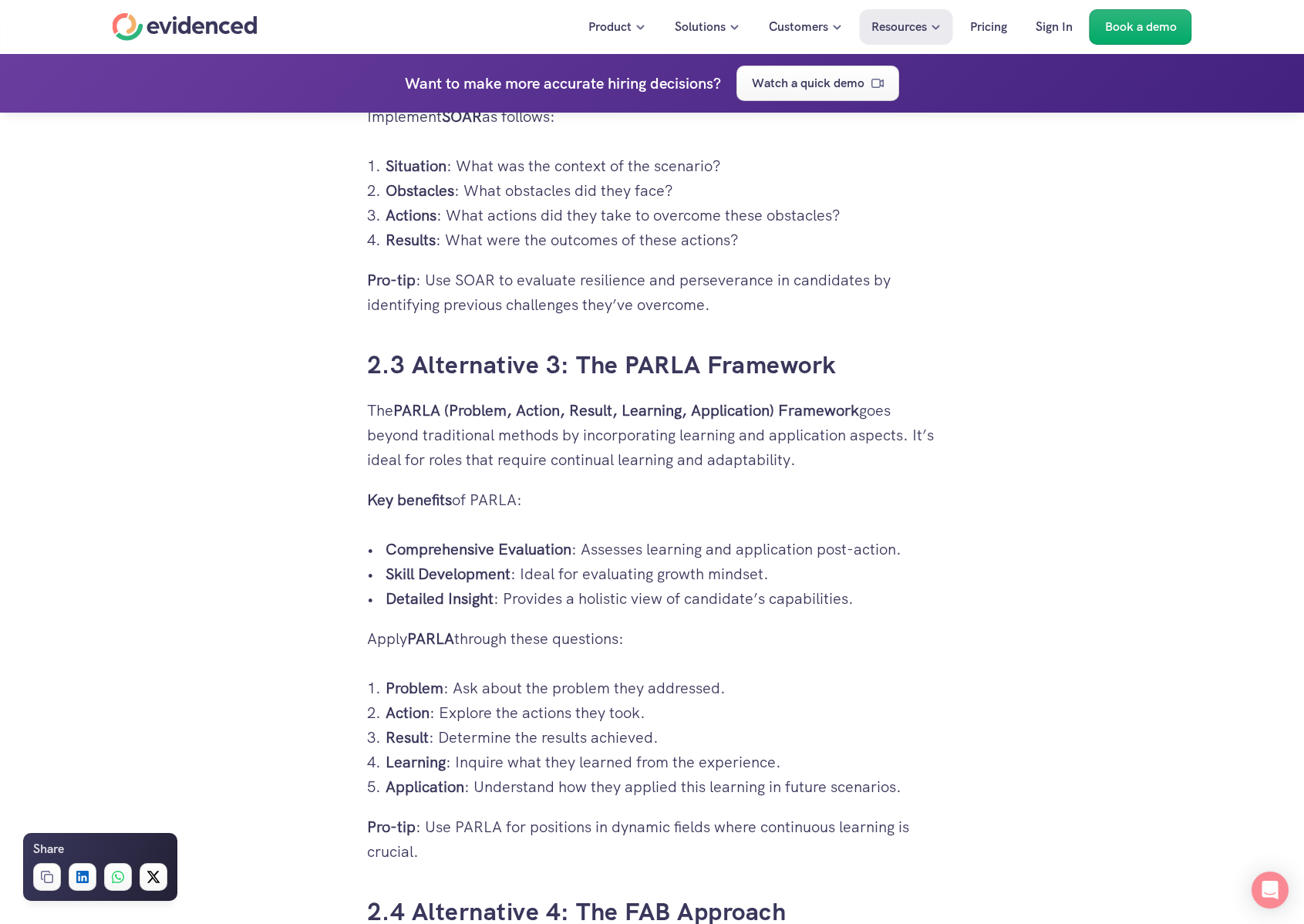
drag, startPoint x: 727, startPoint y: 477, endPoint x: 654, endPoint y: 417, distance: 94.5
click at [634, 424] on p "The PARLA (Problem, Action, Result, Learning, Application) Framework goes beyon…" at bounding box center [652, 434] width 571 height 74
drag
click at [773, 413] on strong "PARLA (Problem, Action, Result, Learning, Application) Framework" at bounding box center [626, 410] width 466 height 20
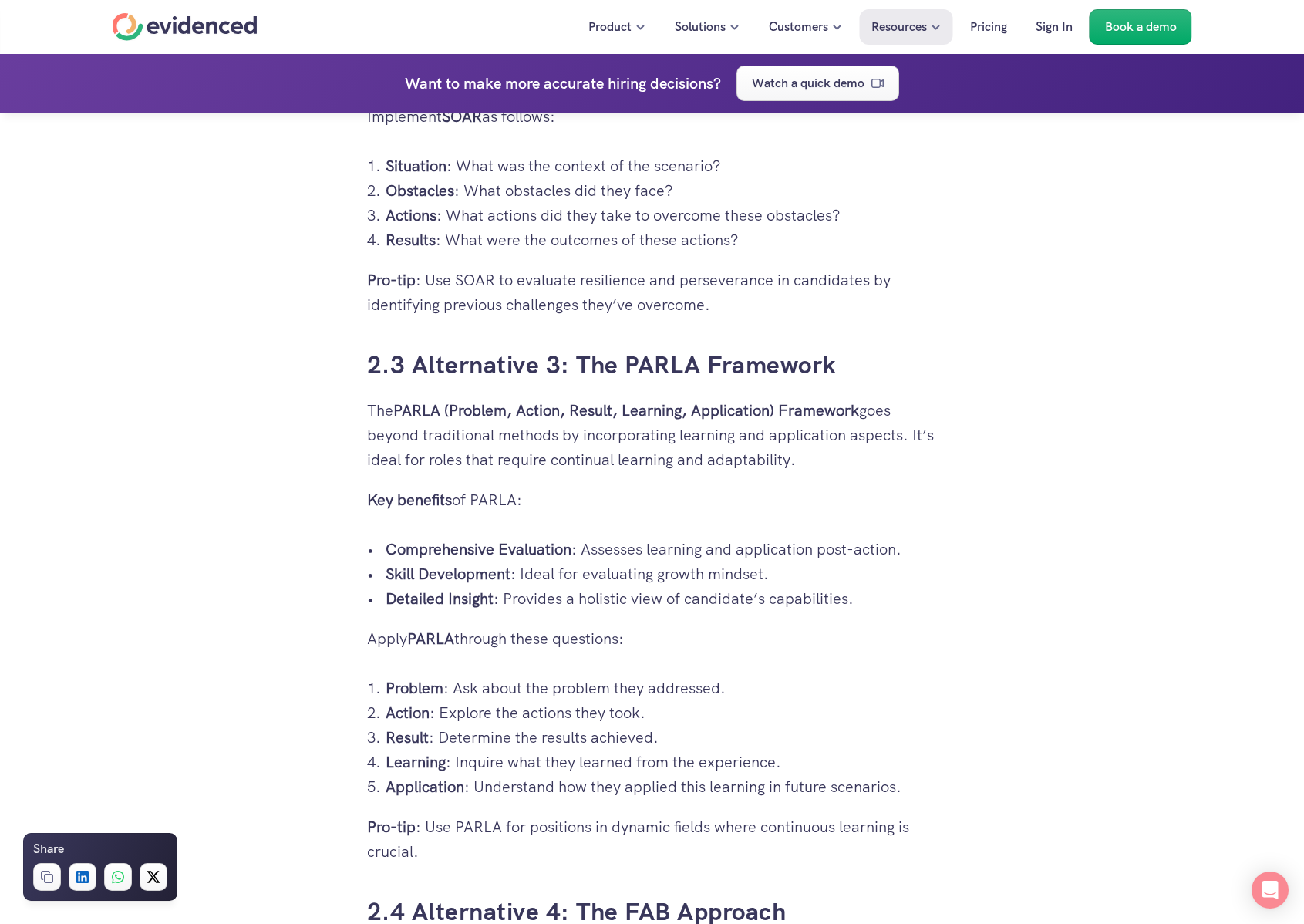
click at [782, 451] on p "The PARLA (Problem, Action, Result, Learning, Application) Framework goes beyon…" at bounding box center [652, 434] width 571 height 74
drag, startPoint x: 814, startPoint y: 424, endPoint x: 814, endPoint y: 467, distance: 43.0
click at [828, 460] on p "The PARLA (Problem, Action, Result, Learning, Application) Framework goes beyon…" at bounding box center [652, 434] width 571 height 74
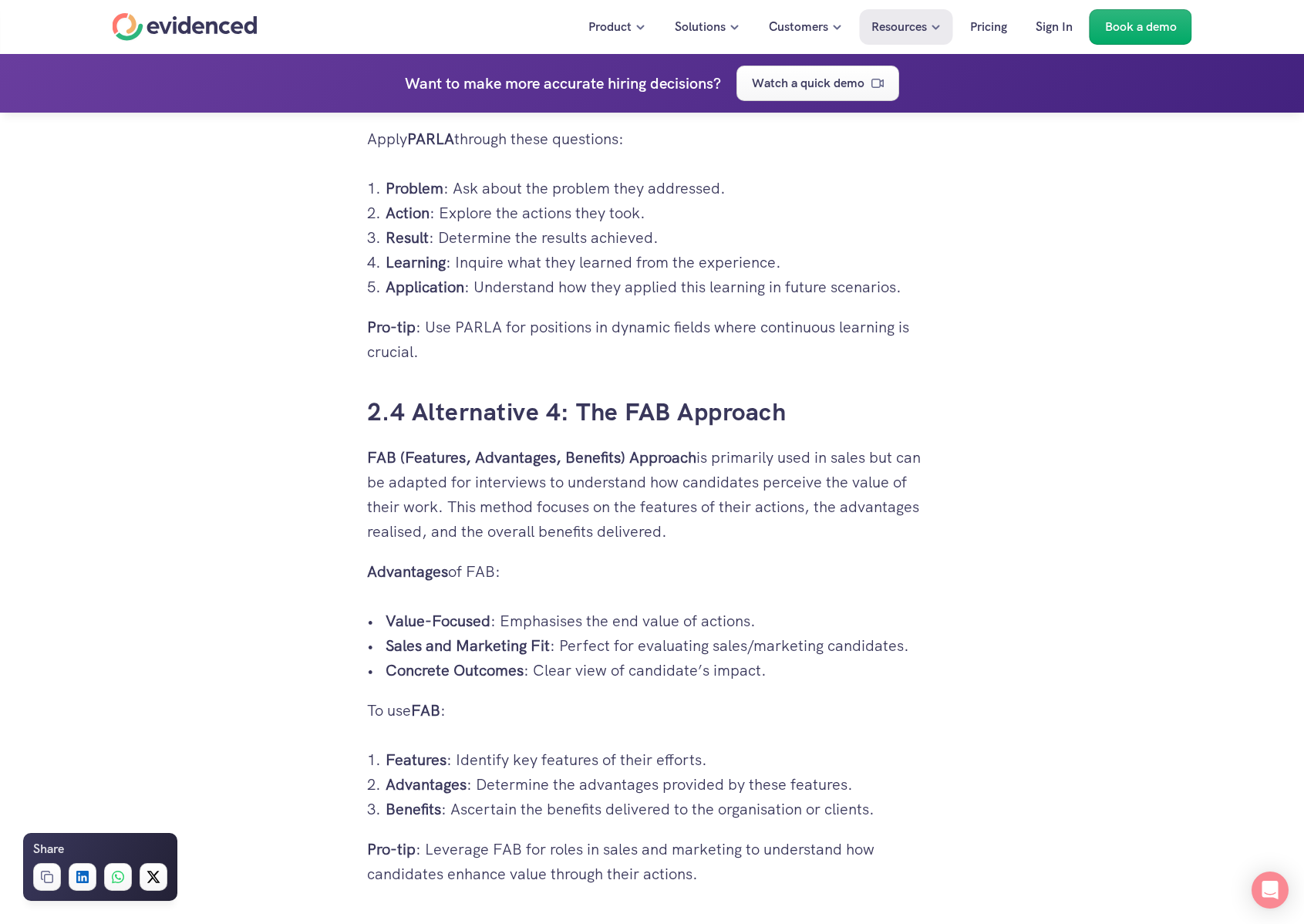
scroll to position [4085, 0]
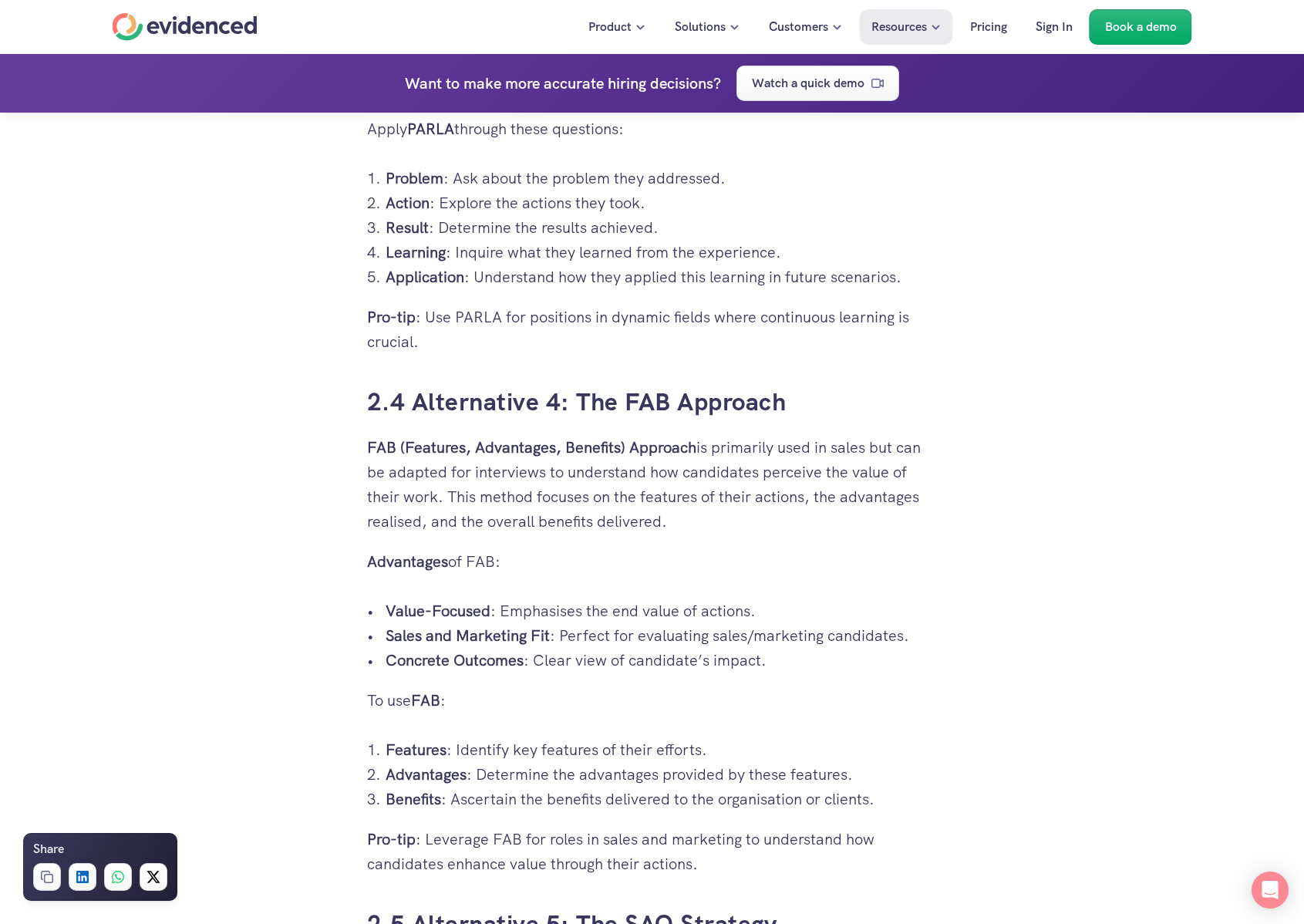
drag, startPoint x: 747, startPoint y: 486, endPoint x: 626, endPoint y: 472, distance: 121.8
click at [626, 471] on p "FAB (Features, Advantages, Benefits) Approach is primarily used in sales but ca…" at bounding box center [652, 484] width 571 height 99
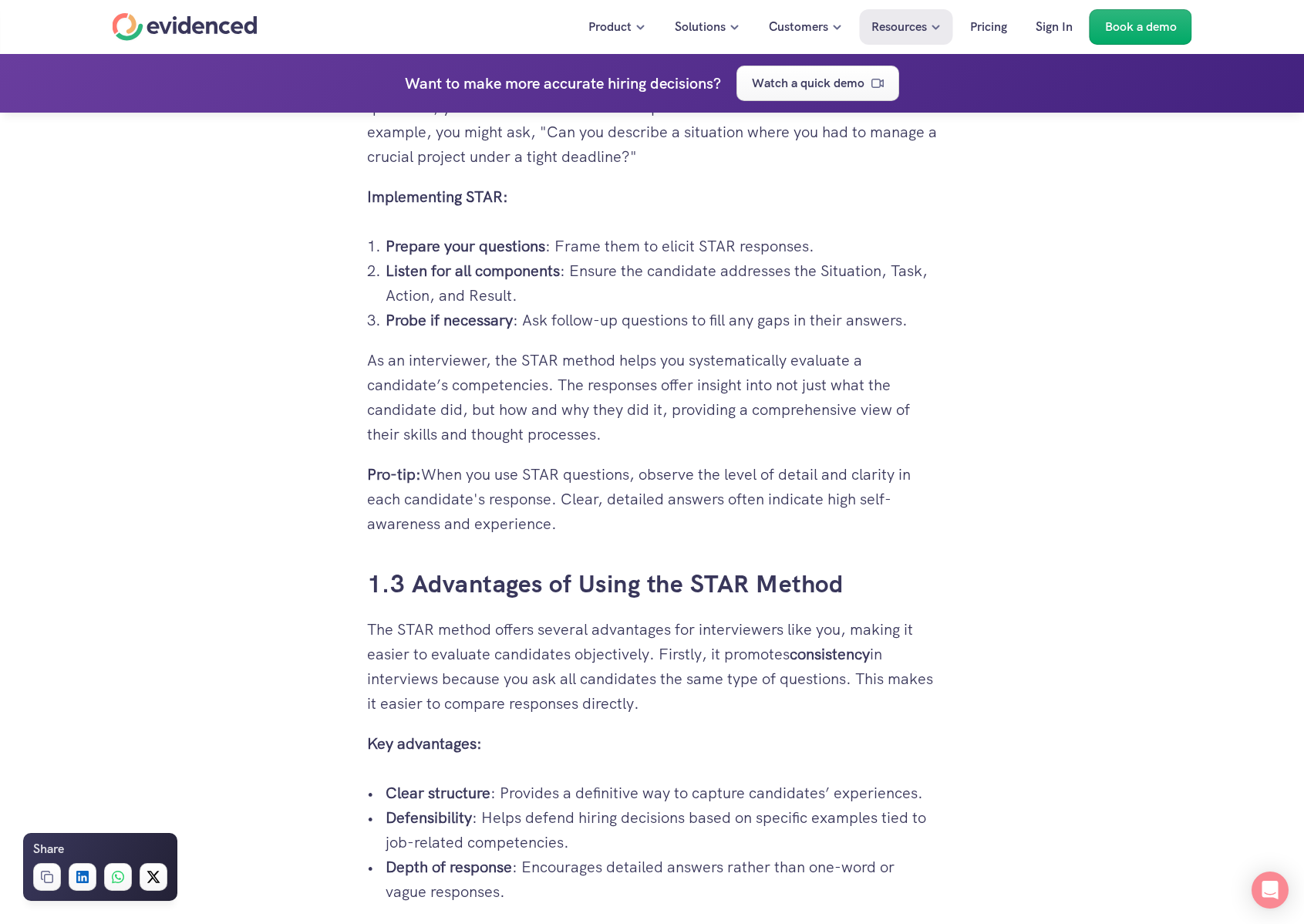
scroll to position [0, 0]
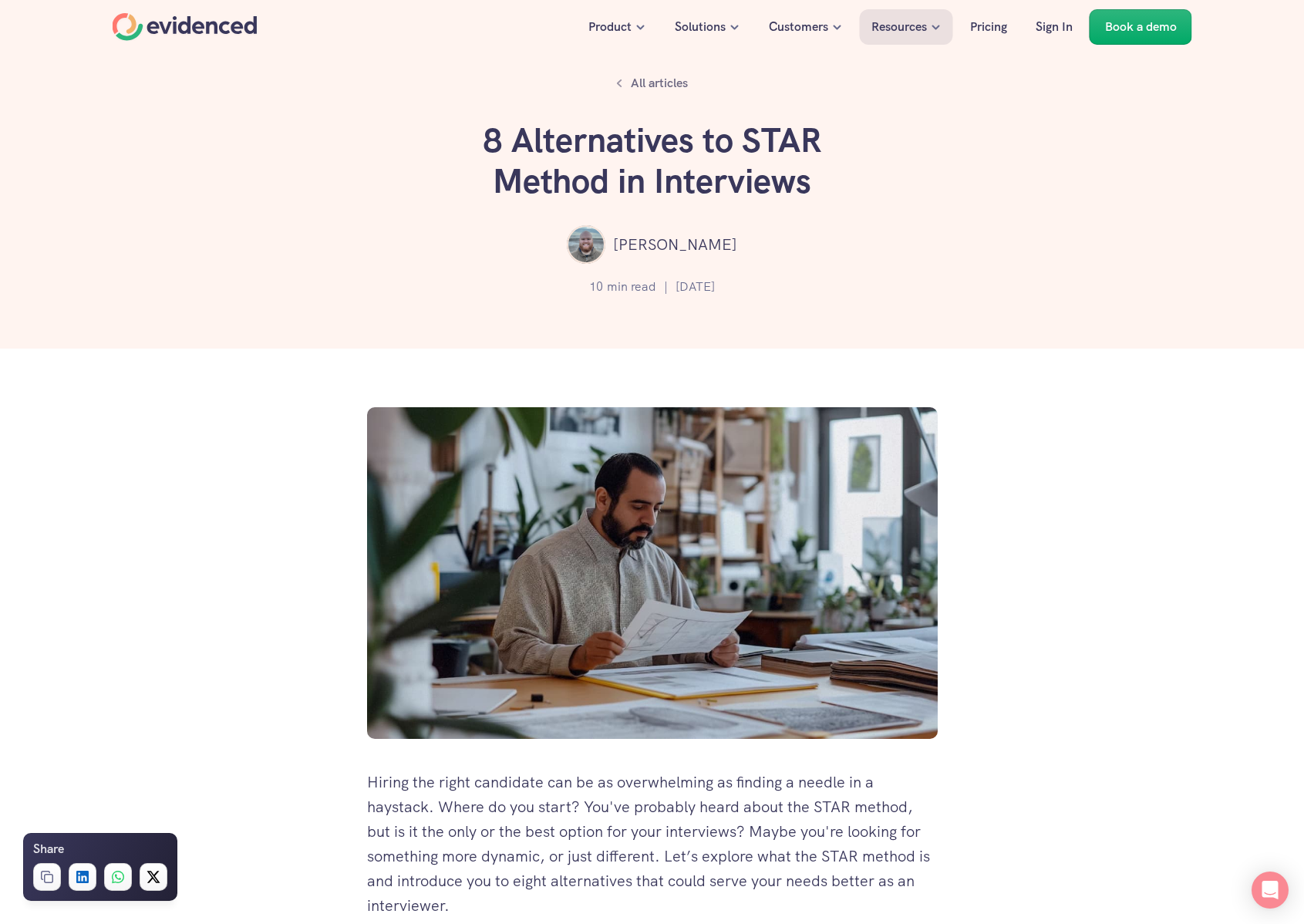
drag, startPoint x: 807, startPoint y: 128, endPoint x: 533, endPoint y: 131, distance: 274.0
click at [533, 131] on h1 "8 Alternatives to STAR Method in Interviews" at bounding box center [652, 161] width 463 height 82
drag, startPoint x: 539, startPoint y: 150, endPoint x: 573, endPoint y: 162, distance: 36.1
click at [573, 162] on h1 "8 Alternatives to STAR Method in Interviews" at bounding box center [652, 161] width 463 height 82
